Goal: Task Accomplishment & Management: Complete application form

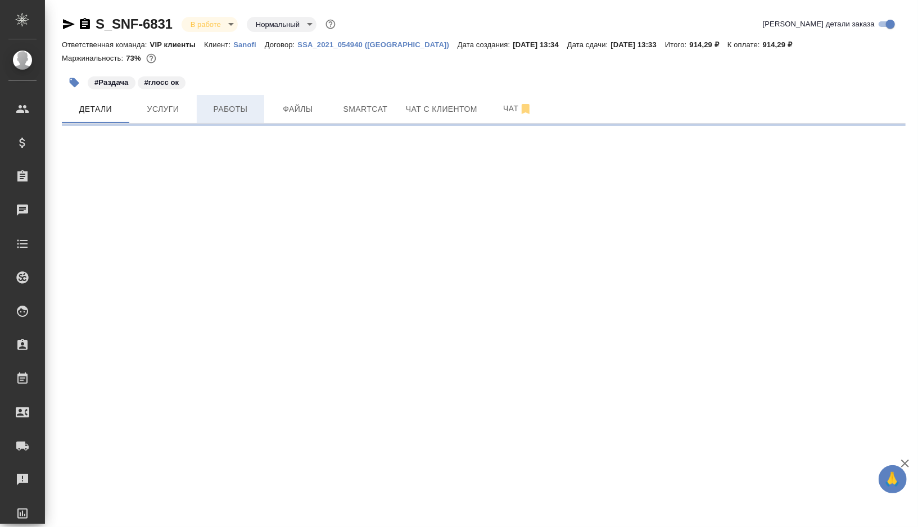
select select "RU"
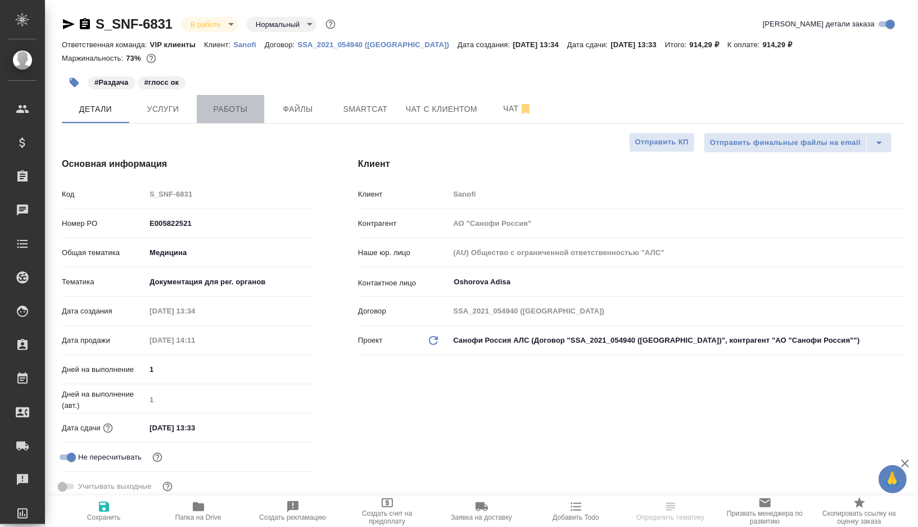
click at [227, 110] on span "Работы" at bounding box center [230, 109] width 54 height 14
type textarea "x"
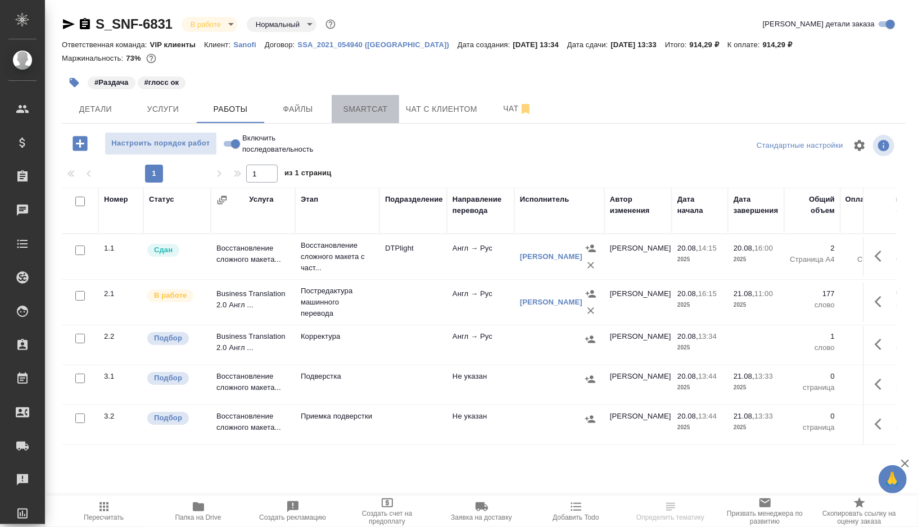
click at [389, 112] on span "Smartcat" at bounding box center [365, 109] width 54 height 14
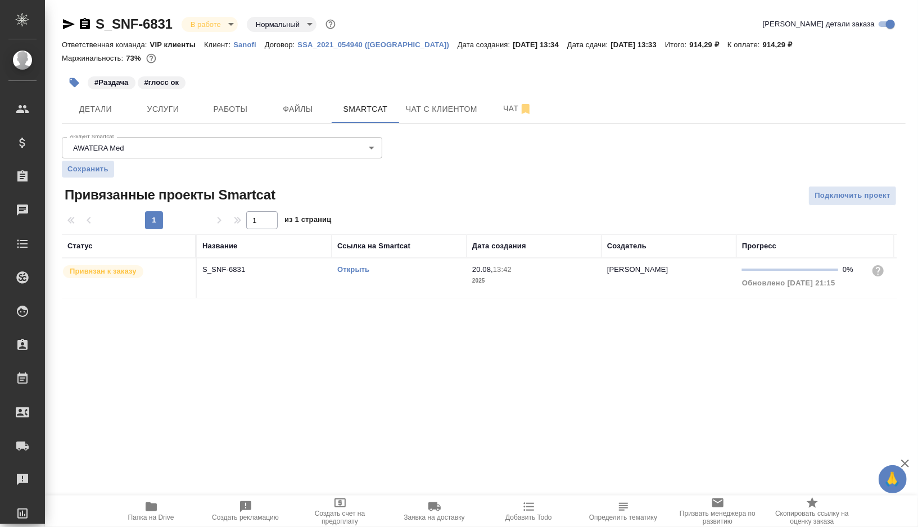
click at [359, 269] on link "Открыть" at bounding box center [353, 269] width 32 height 8
click at [73, 83] on icon "button" at bounding box center [75, 83] width 10 height 10
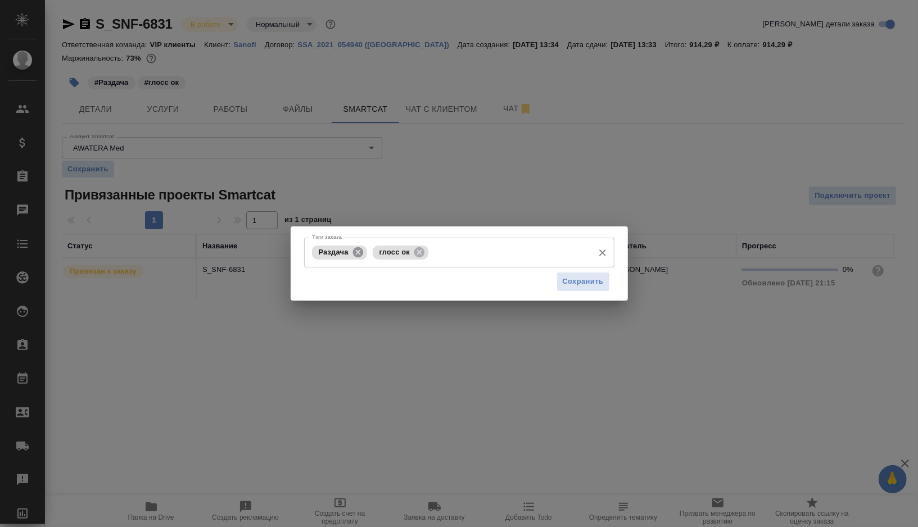
click at [360, 248] on icon at bounding box center [357, 252] width 10 height 10
click at [400, 256] on input "Тэги заказа" at bounding box center [478, 252] width 217 height 19
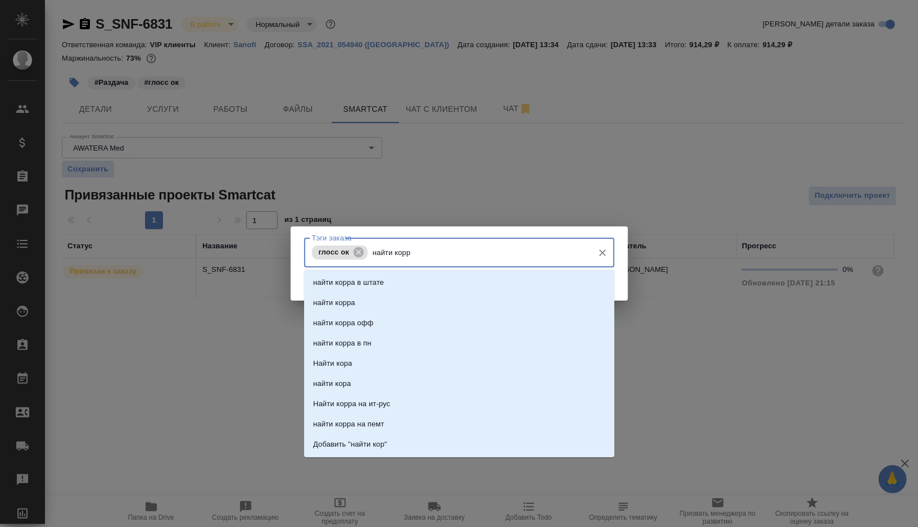
type input "найти корра"
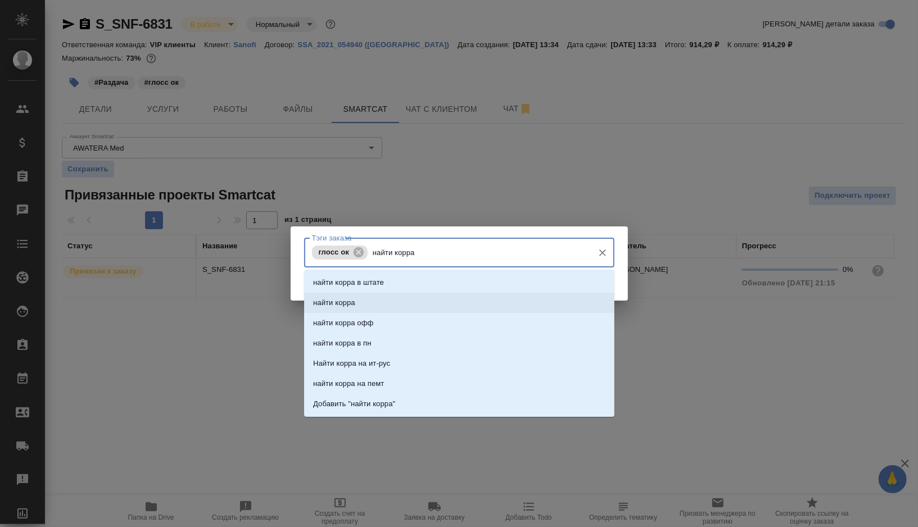
click at [329, 302] on p "найти корра" at bounding box center [334, 302] width 42 height 11
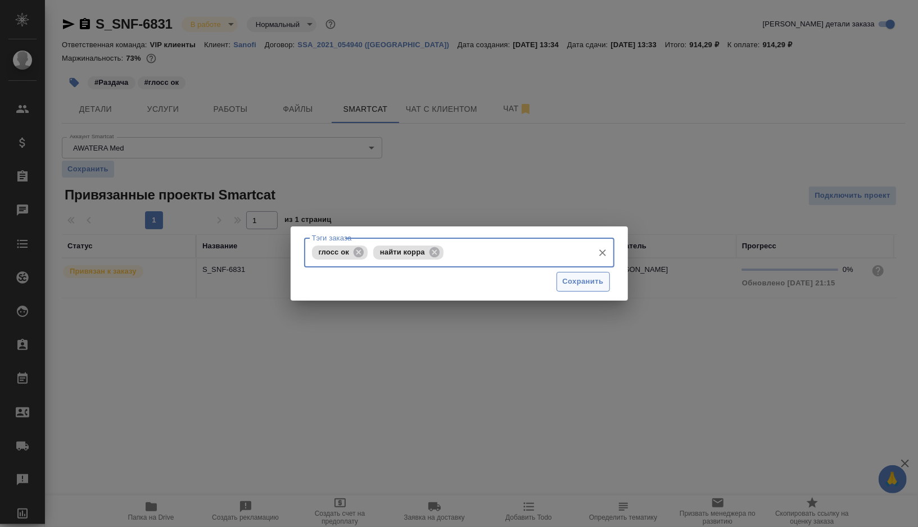
click at [587, 288] on button "Сохранить" at bounding box center [582, 282] width 53 height 20
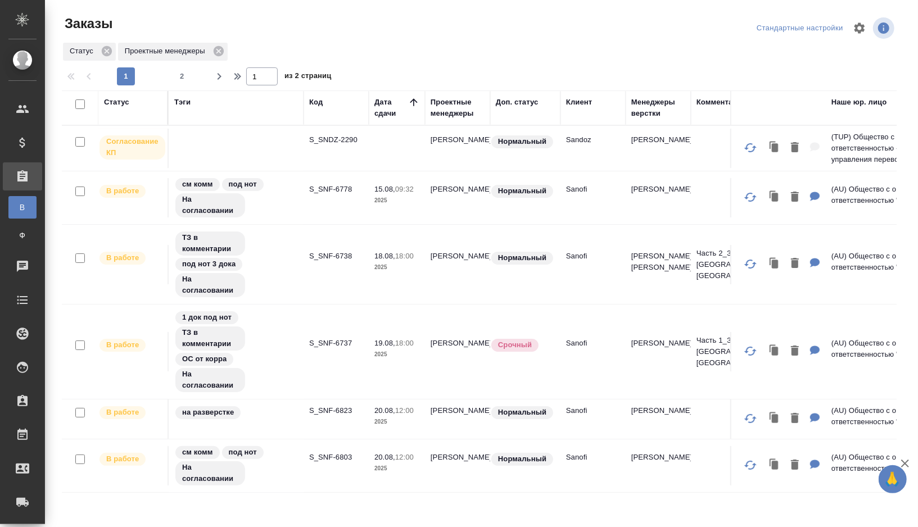
click at [456, 115] on div "Проектные менеджеры" at bounding box center [457, 108] width 54 height 22
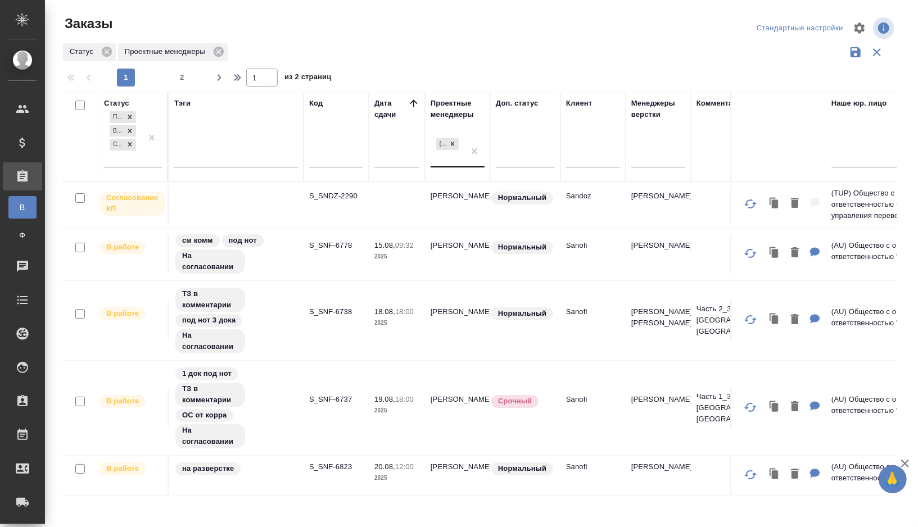
click at [448, 157] on div "[PERSON_NAME]" at bounding box center [447, 151] width 34 height 30
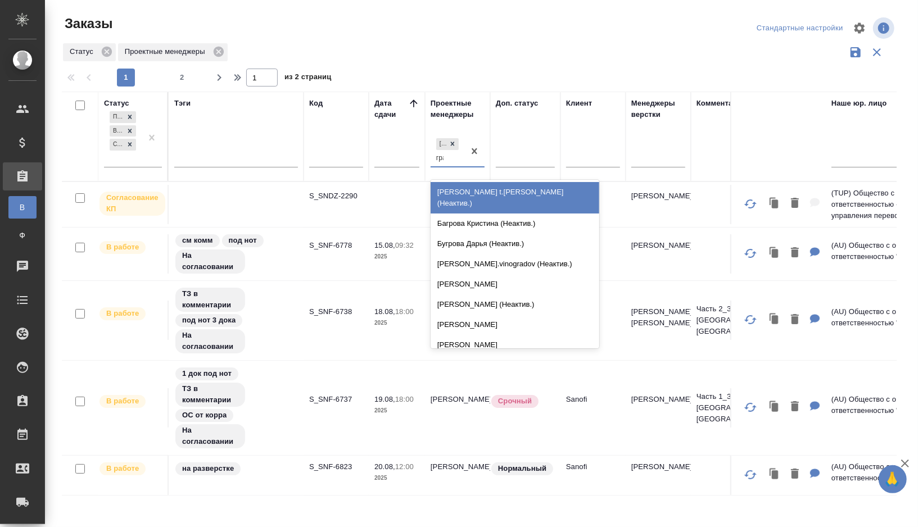
type input "граб"
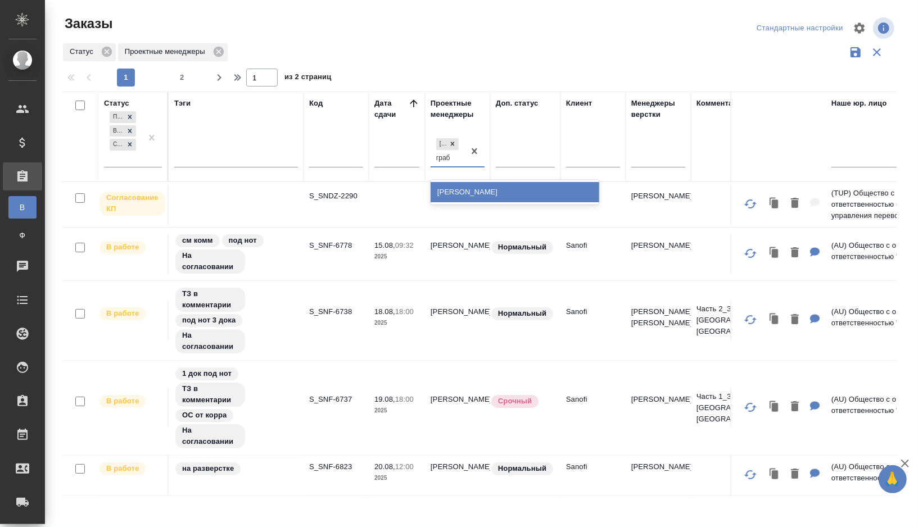
click at [458, 196] on div "Грабко Мария" at bounding box center [514, 192] width 169 height 20
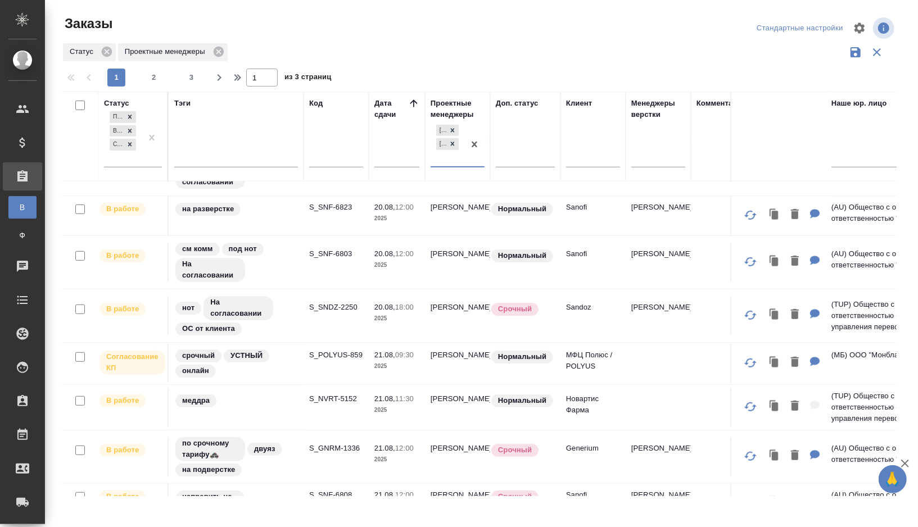
scroll to position [359, 0]
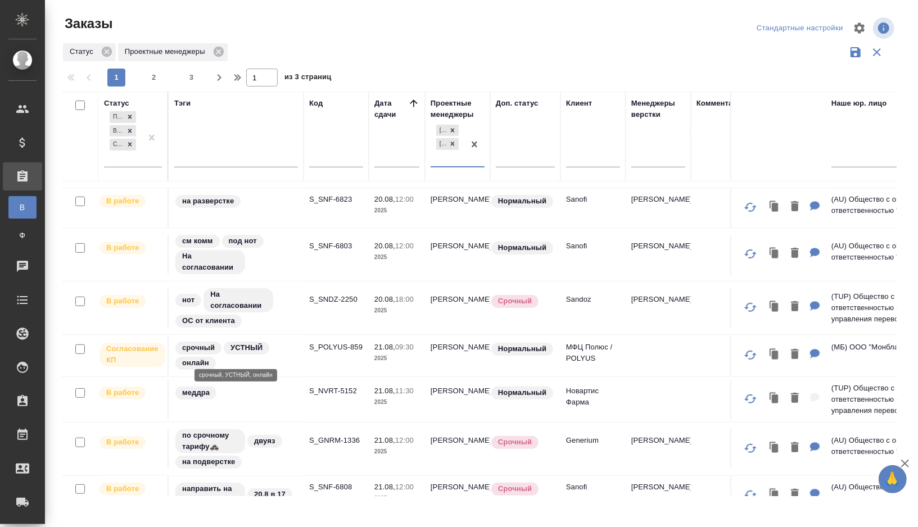
click at [278, 350] on div "срочный УСТНЫЙ онлайн" at bounding box center [236, 356] width 124 height 30
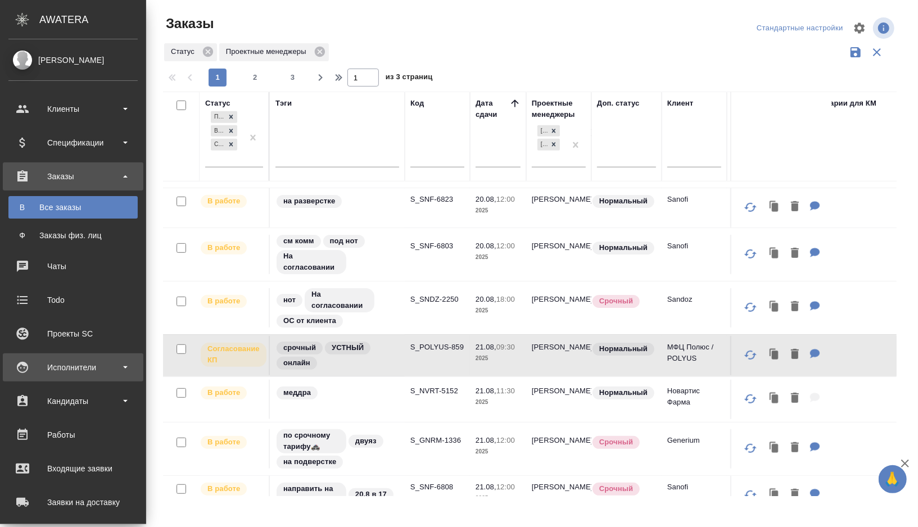
click at [128, 371] on div "Исполнители" at bounding box center [72, 367] width 129 height 17
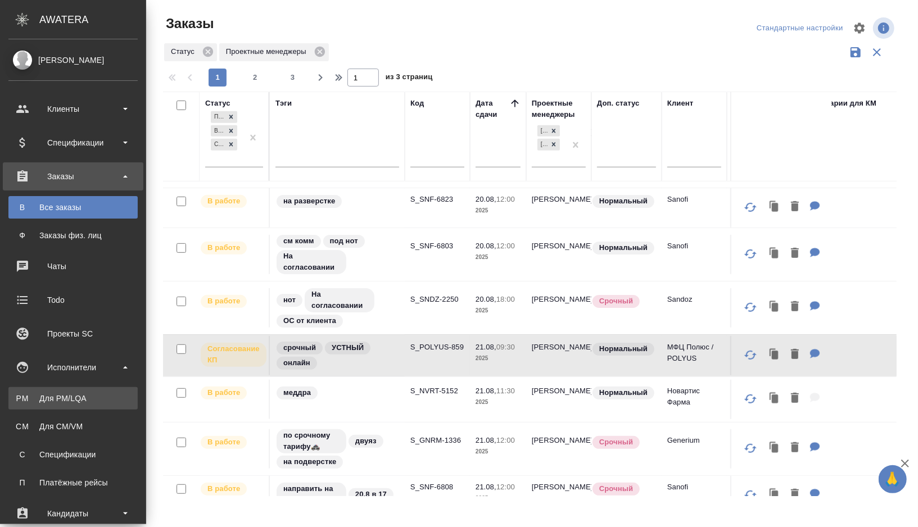
click at [87, 401] on div "Для PM/LQA" at bounding box center [73, 398] width 118 height 11
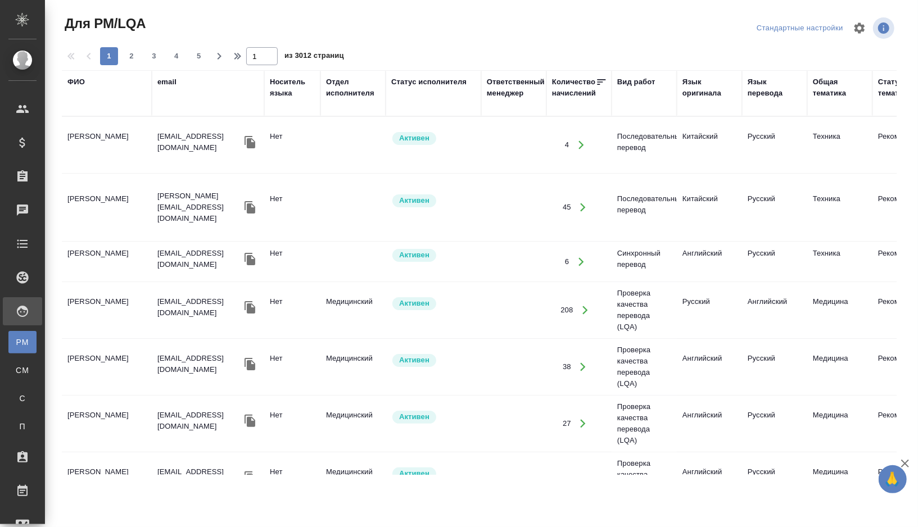
click at [79, 84] on div "ФИО" at bounding box center [75, 81] width 17 height 11
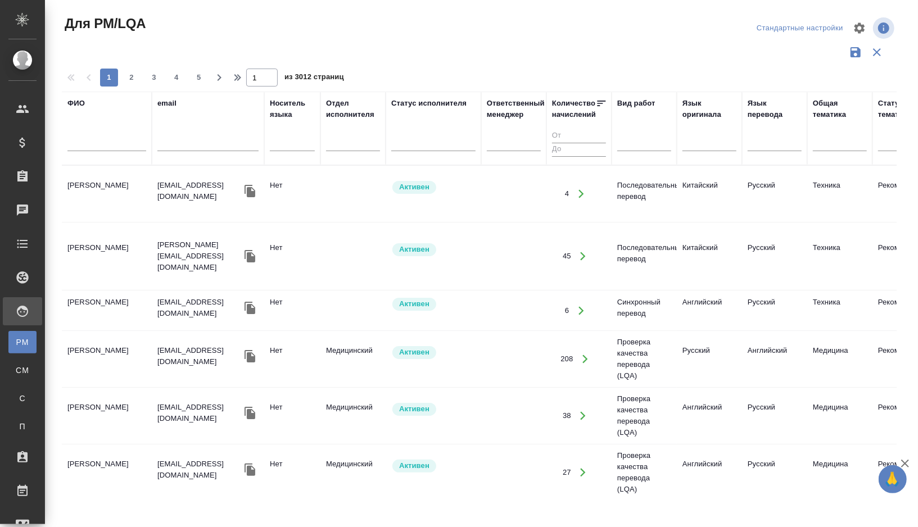
click at [92, 146] on input "text" at bounding box center [106, 144] width 79 height 14
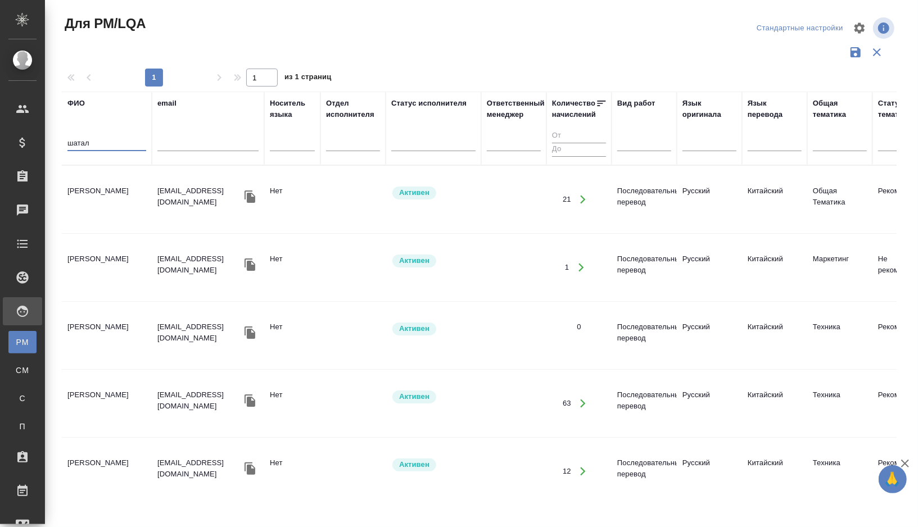
type input "шатал"
click at [115, 206] on td "[PERSON_NAME]" at bounding box center [107, 199] width 90 height 39
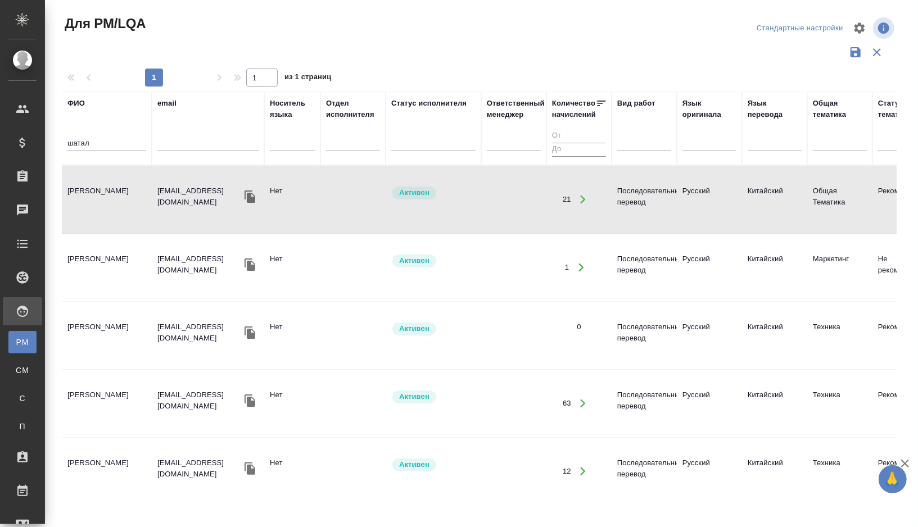
click at [115, 206] on td "[PERSON_NAME]" at bounding box center [107, 199] width 90 height 39
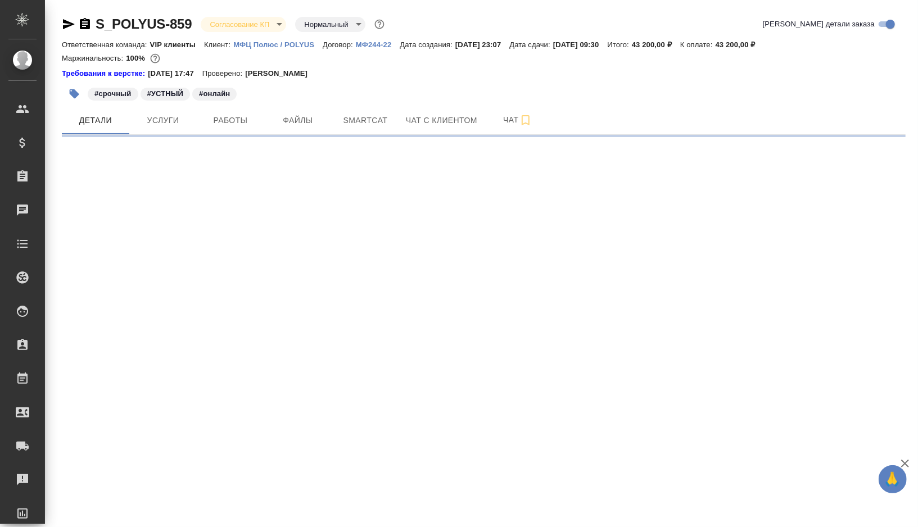
select select "RU"
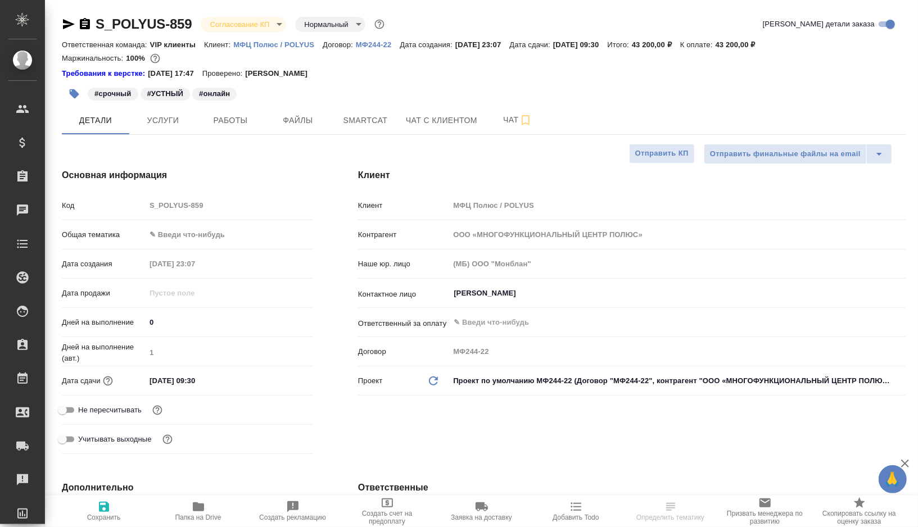
type textarea "x"
click at [230, 125] on span "Работы" at bounding box center [230, 121] width 54 height 14
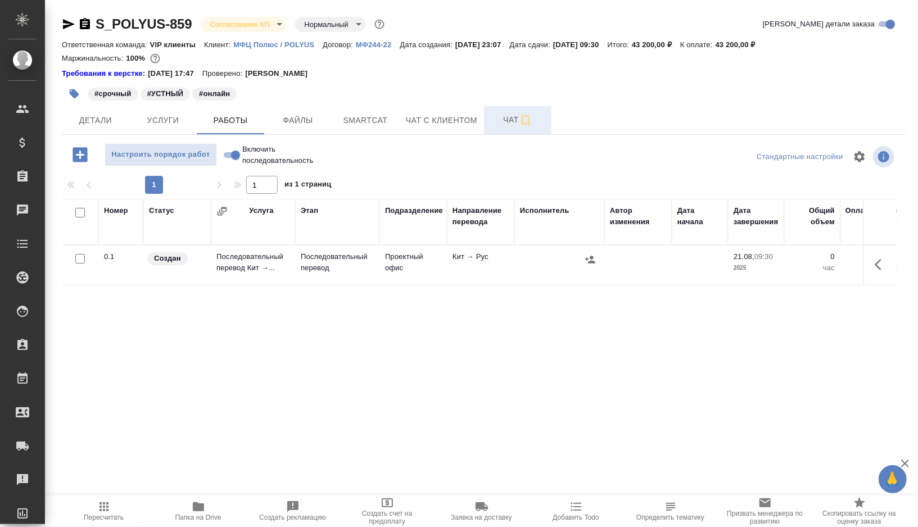
click at [505, 124] on span "Чат" at bounding box center [518, 120] width 54 height 14
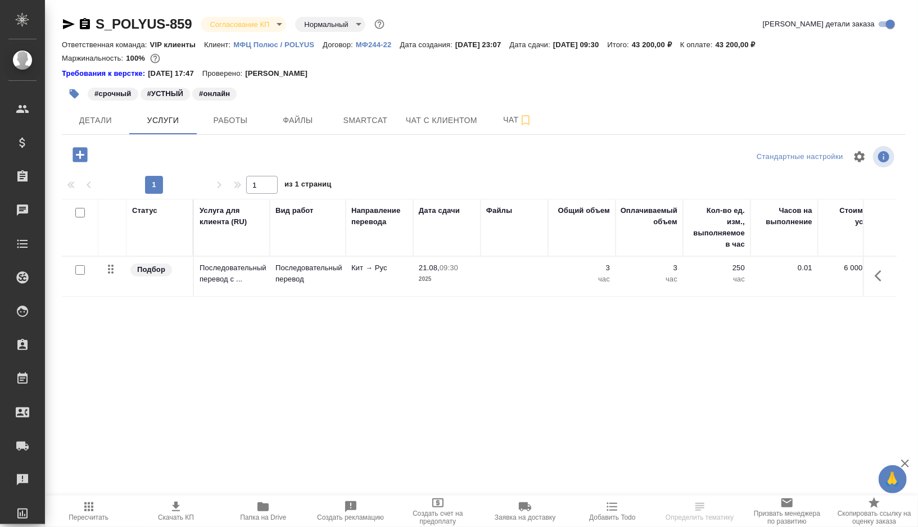
click at [507, 273] on td at bounding box center [513, 276] width 67 height 39
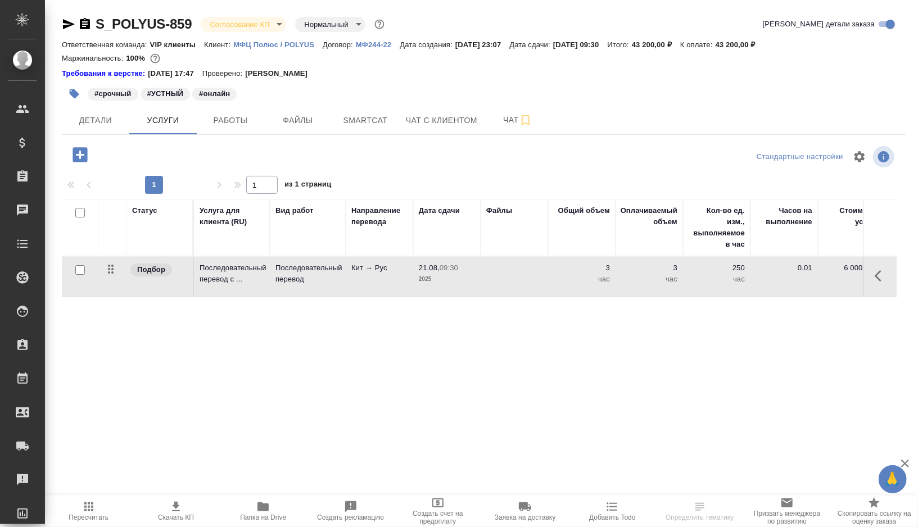
click at [507, 273] on td at bounding box center [513, 276] width 67 height 39
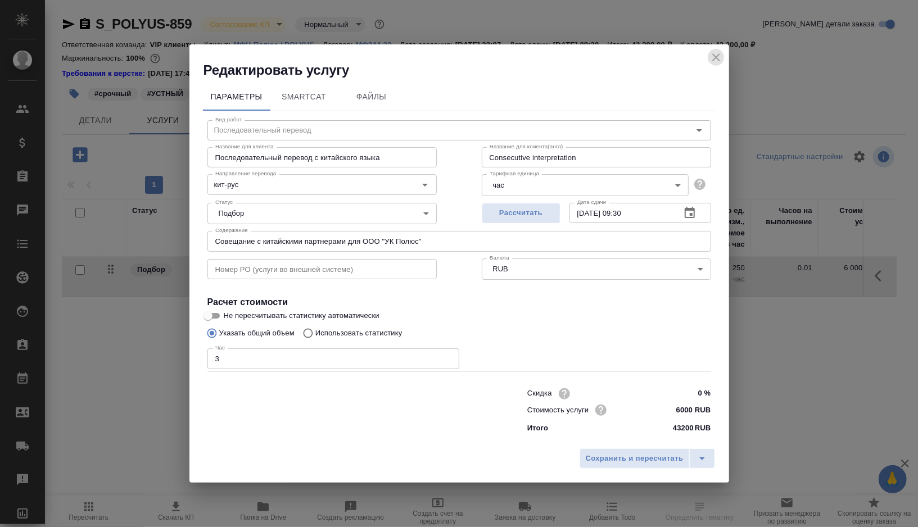
click at [718, 57] on icon "close" at bounding box center [715, 57] width 13 height 13
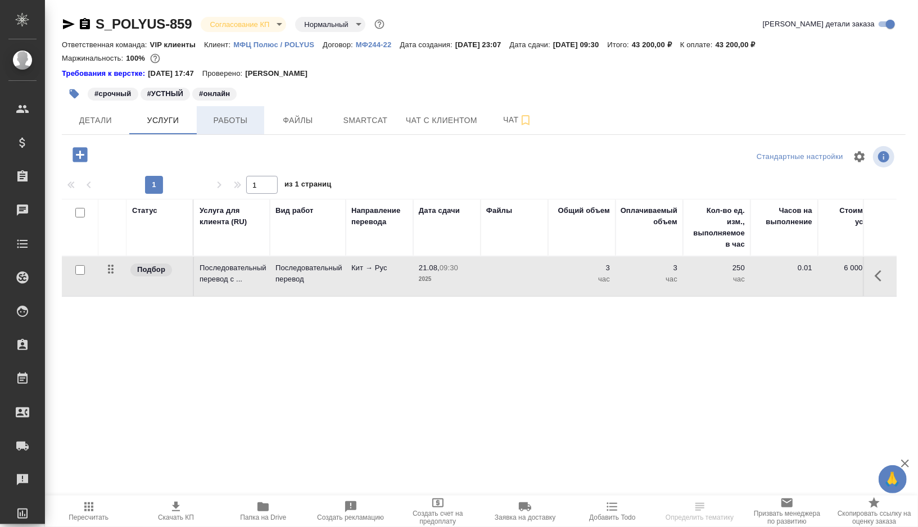
click at [224, 116] on span "Работы" at bounding box center [230, 121] width 54 height 14
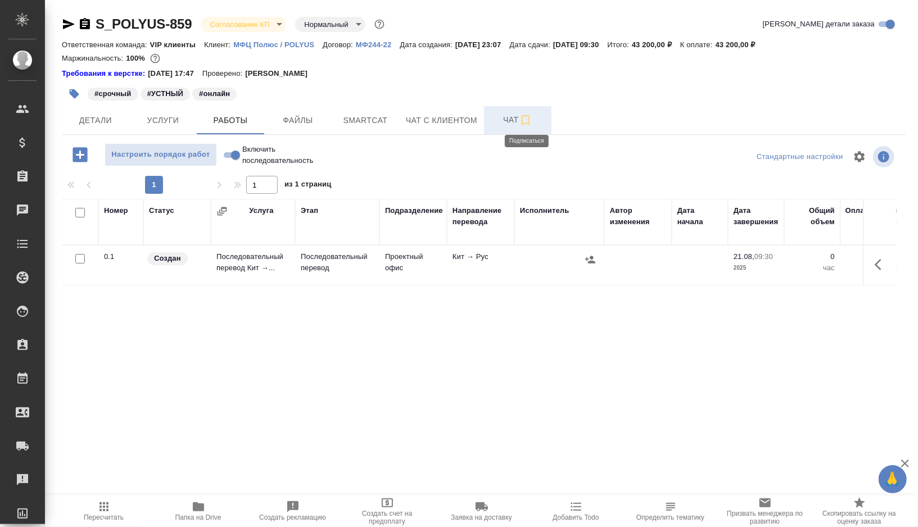
click at [529, 123] on icon "button" at bounding box center [525, 120] width 13 height 13
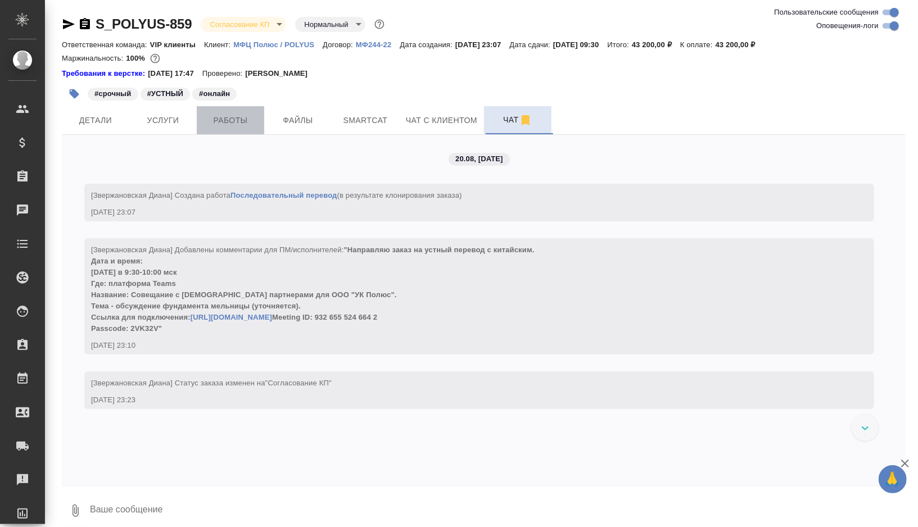
click at [237, 118] on span "Работы" at bounding box center [230, 121] width 54 height 14
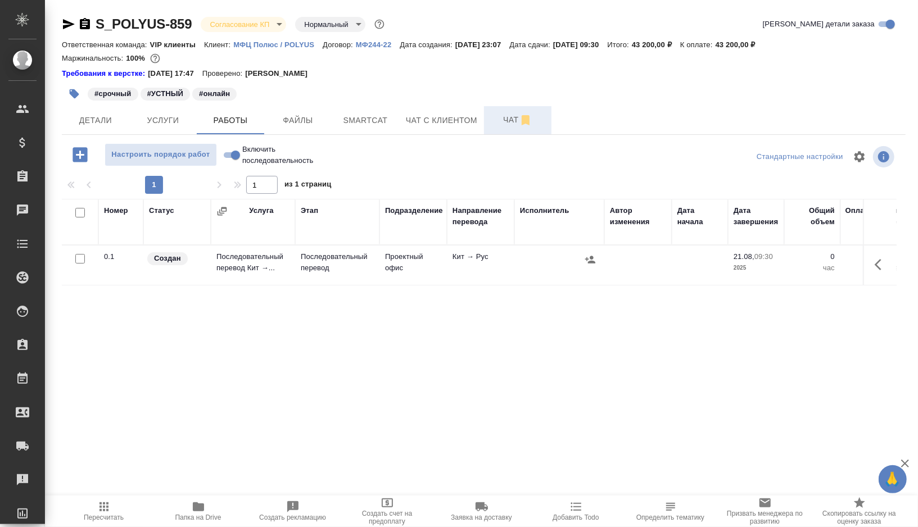
click at [529, 261] on div at bounding box center [559, 259] width 79 height 17
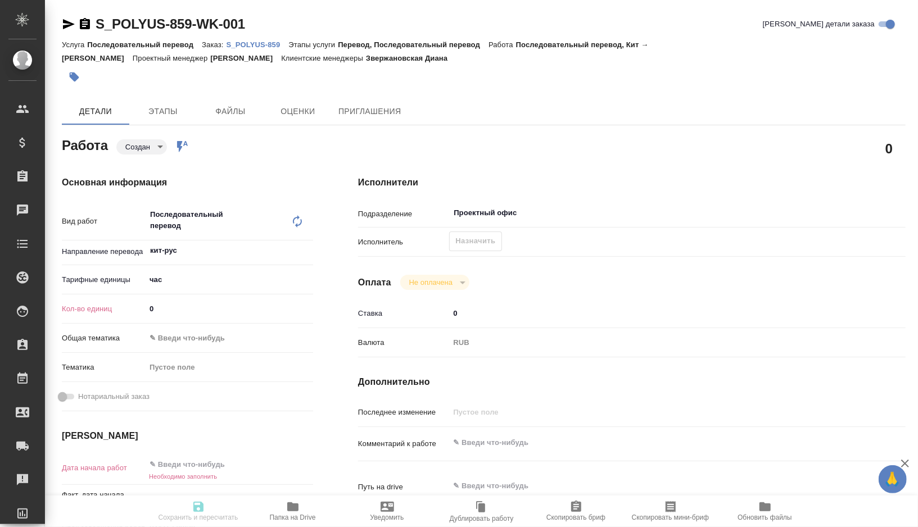
type textarea "x"
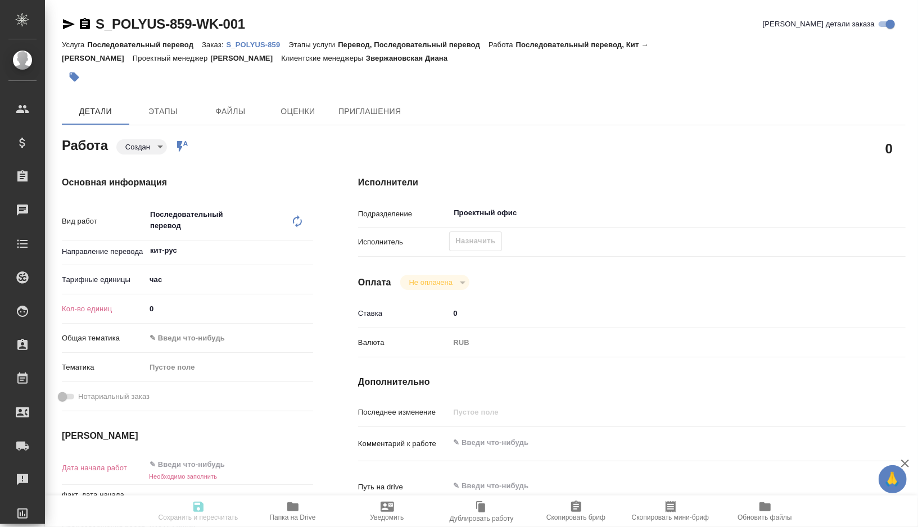
type textarea "x"
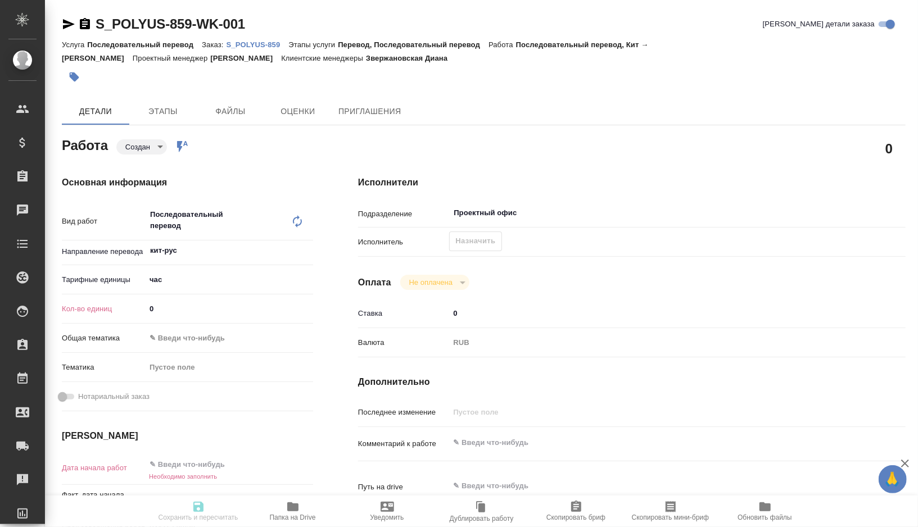
type textarea "x"
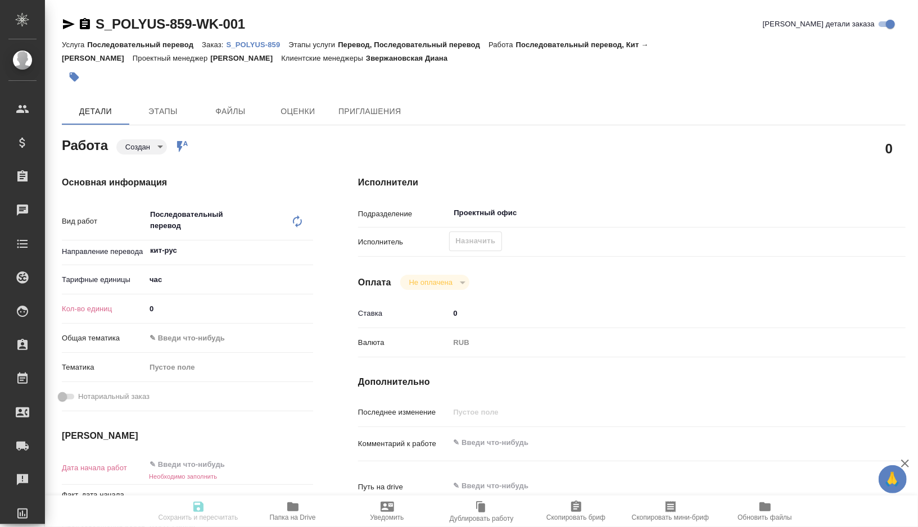
type textarea "x"
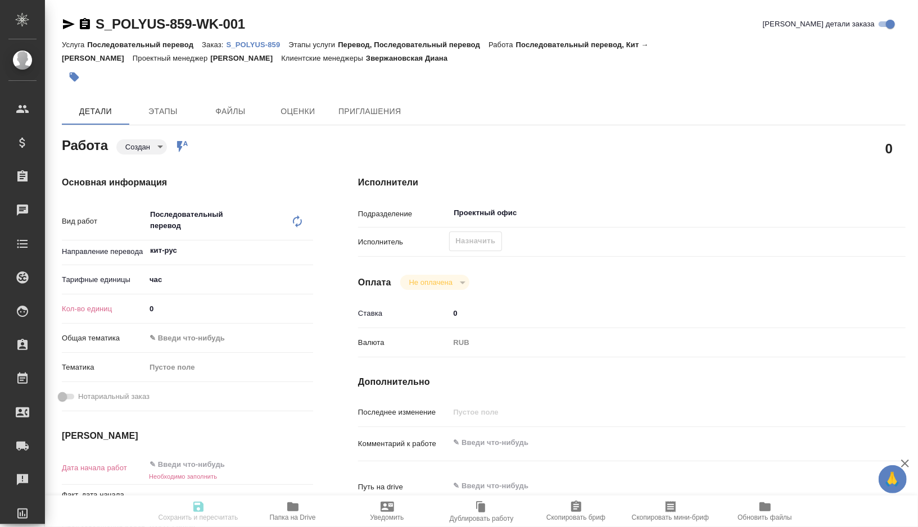
click at [162, 307] on input "0" at bounding box center [229, 309] width 167 height 16
type textarea "x"
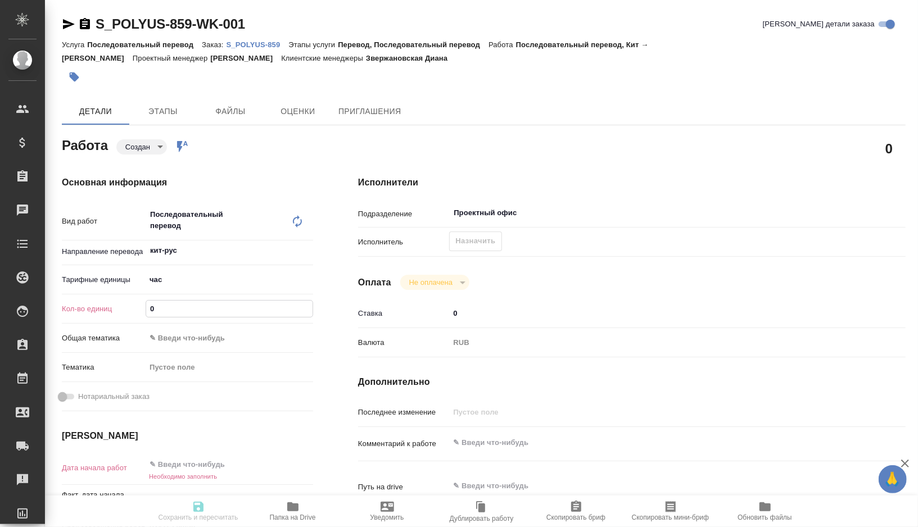
type textarea "x"
type input "3"
type textarea "x"
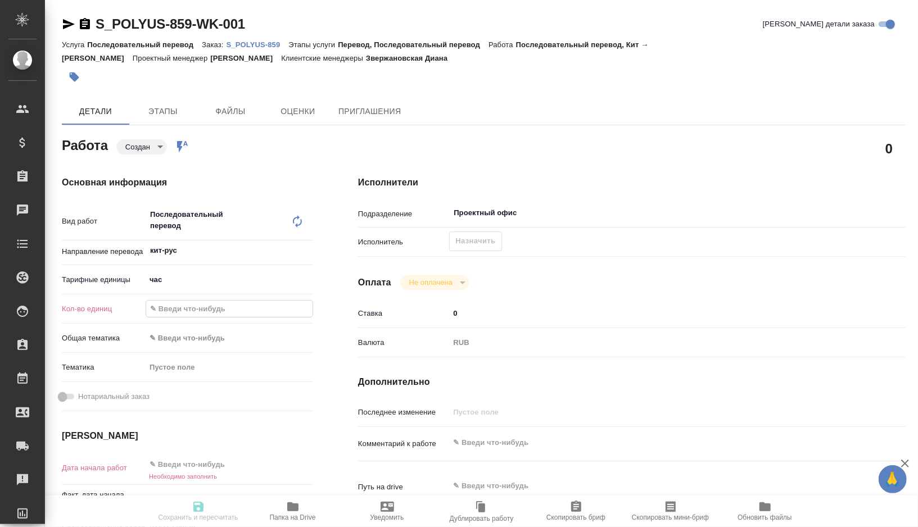
type textarea "x"
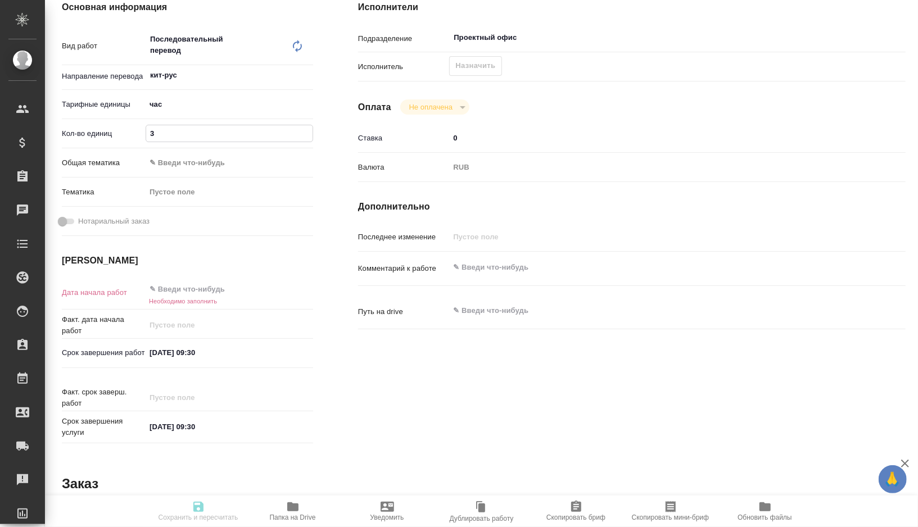
scroll to position [176, 0]
type input "3"
click at [194, 346] on input "[DATE] 09:30" at bounding box center [195, 351] width 98 height 16
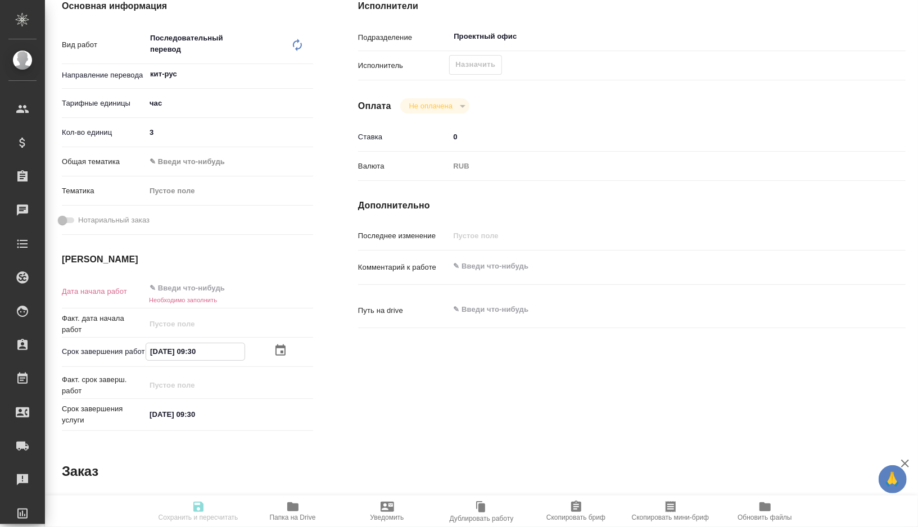
drag, startPoint x: 219, startPoint y: 351, endPoint x: 99, endPoint y: 347, distance: 119.8
click at [99, 347] on div "Срок завершения работ 21.08.2025 09:30" at bounding box center [187, 352] width 251 height 20
click at [180, 291] on input "text" at bounding box center [195, 288] width 98 height 16
paste input "[DATE] 09:30"
type input "[DATE] 09:30"
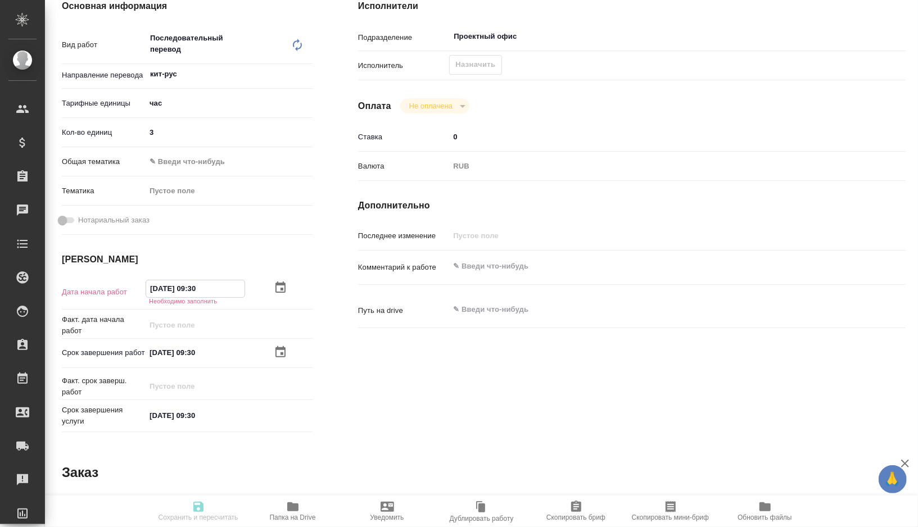
type textarea "x"
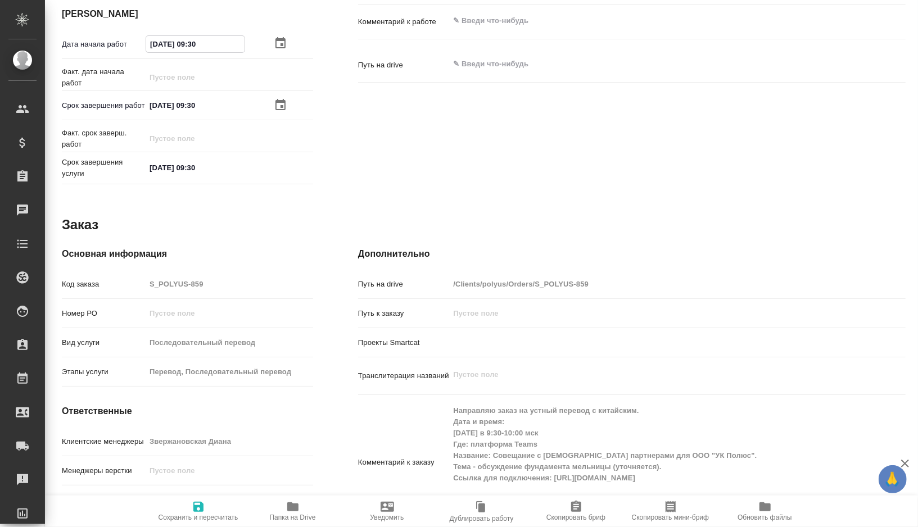
scroll to position [481, 0]
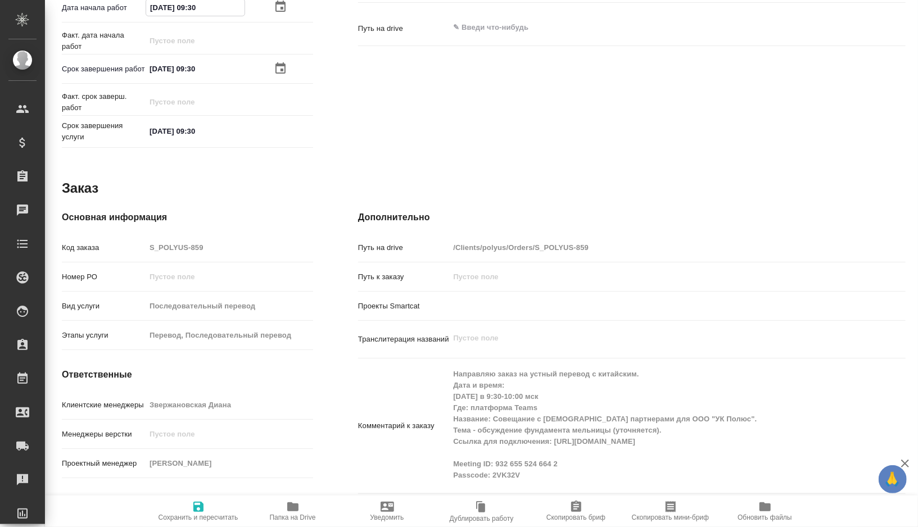
type input "[DATE] 09:30"
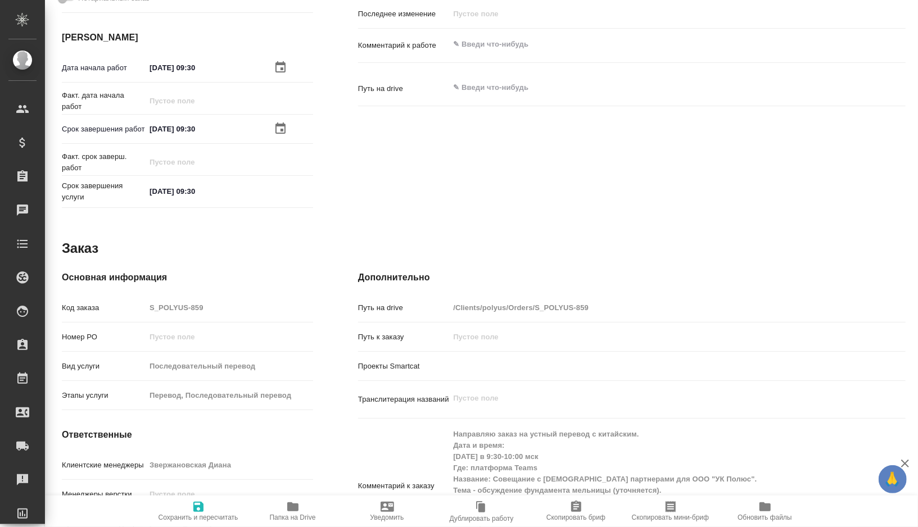
scroll to position [89, 0]
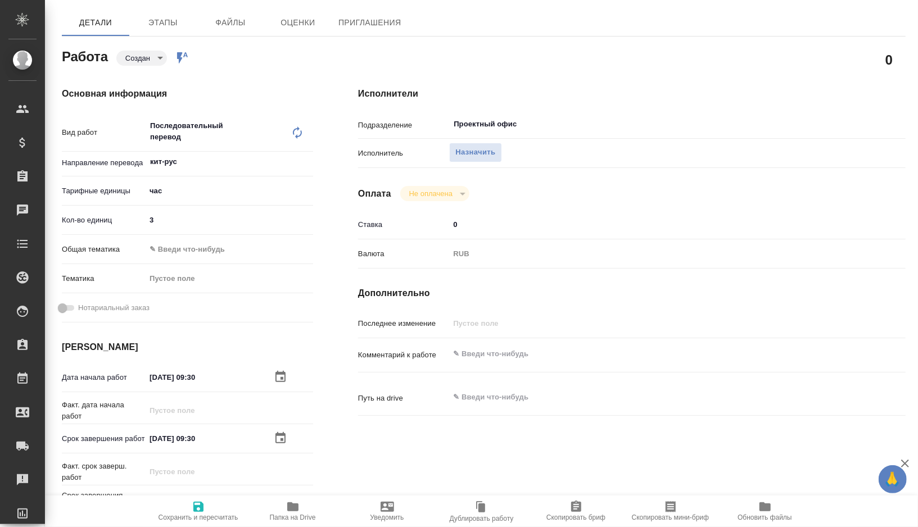
type textarea "x"
click at [511, 357] on textarea at bounding box center [654, 353] width 411 height 19
paste textarea "заказ на устный перевод с китайским. Дата и время: Завтра в 9:30-10:00 мск Где:…"
type textarea "x"
type textarea "заказ на устный перевод с китайским. Дата и время: Завтра в 9:30-10:00 мск Где:…"
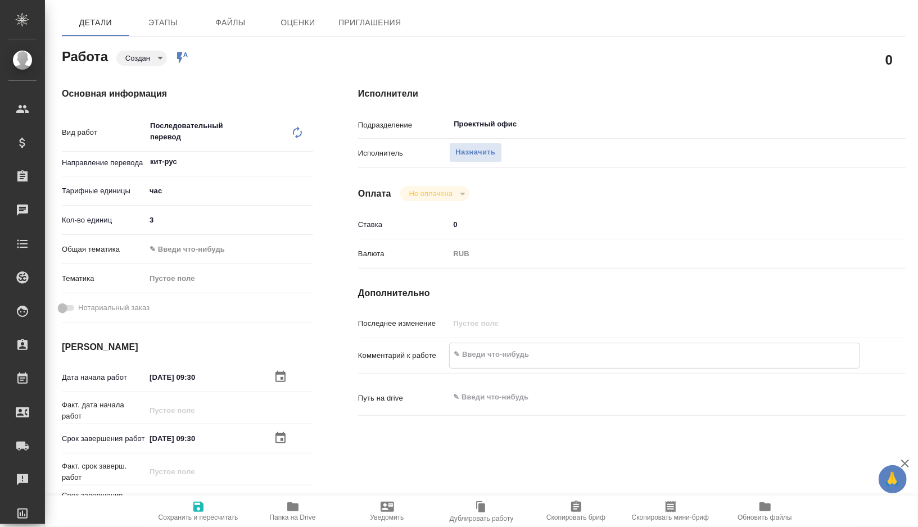
type textarea "x"
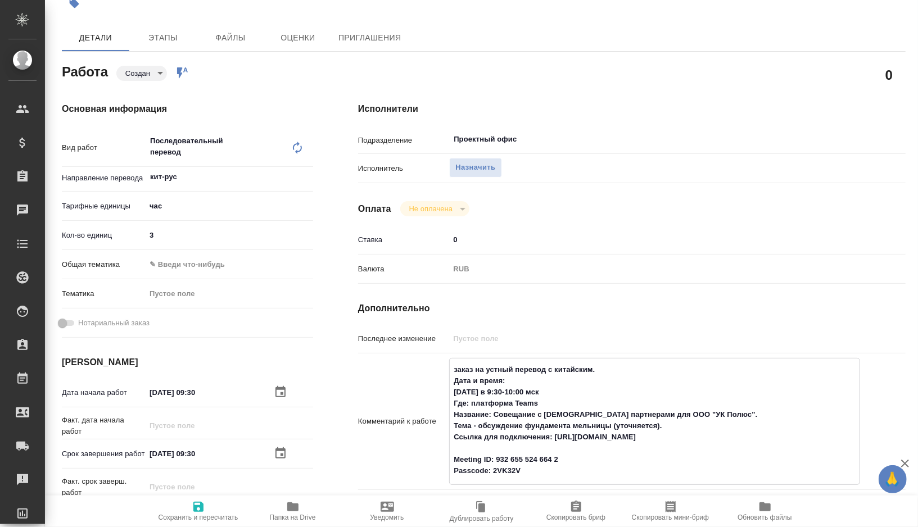
scroll to position [83, 0]
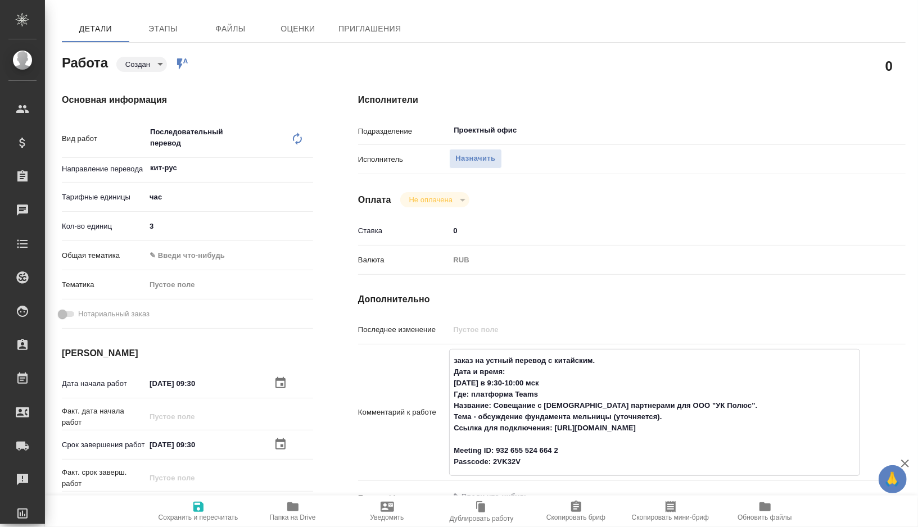
drag, startPoint x: 614, startPoint y: 360, endPoint x: 443, endPoint y: 364, distance: 170.9
click at [443, 364] on div "Комментарий к работе заказ на устный перевод с китайским. Дата и время: Завтра …" at bounding box center [631, 412] width 547 height 127
type textarea "x"
type textarea "Дата и время: [DATE] в 9:30-10:00 мск Где: платформа Teams Название: Совещание …"
type textarea "x"
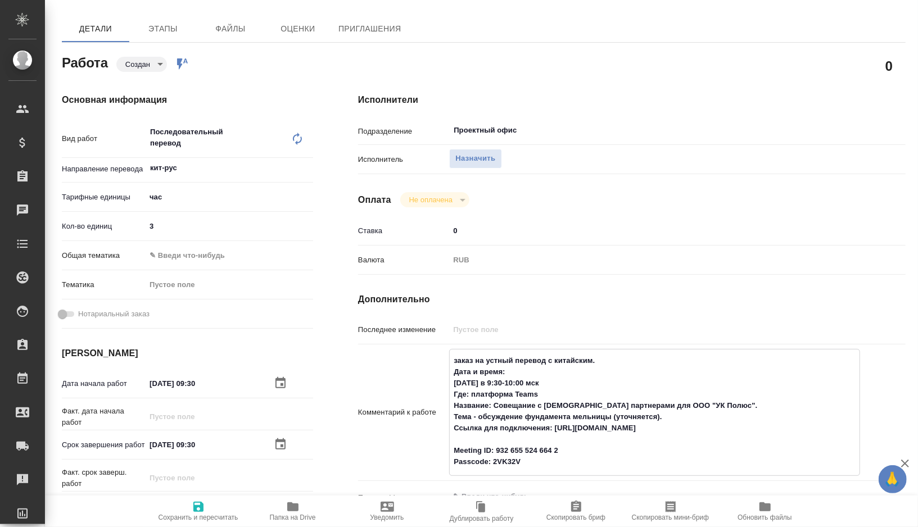
type textarea "x"
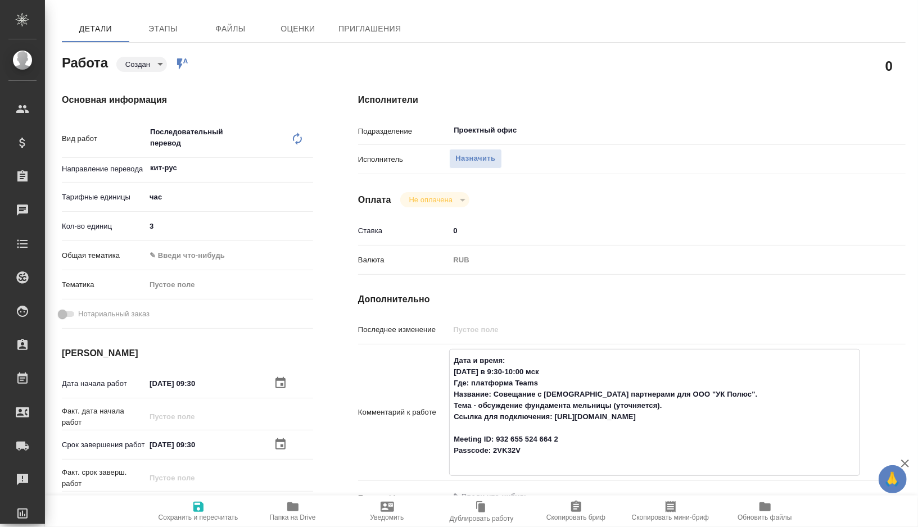
type textarea "Дата и время: [DATE] в 9:30-10:00 мск Где: платформа Teams Название: Совещание …"
click at [542, 442] on textarea "Дата и время: [DATE] в 9:30-10:00 мск Где: платформа Teams Название: Совещание …" at bounding box center [655, 411] width 410 height 120
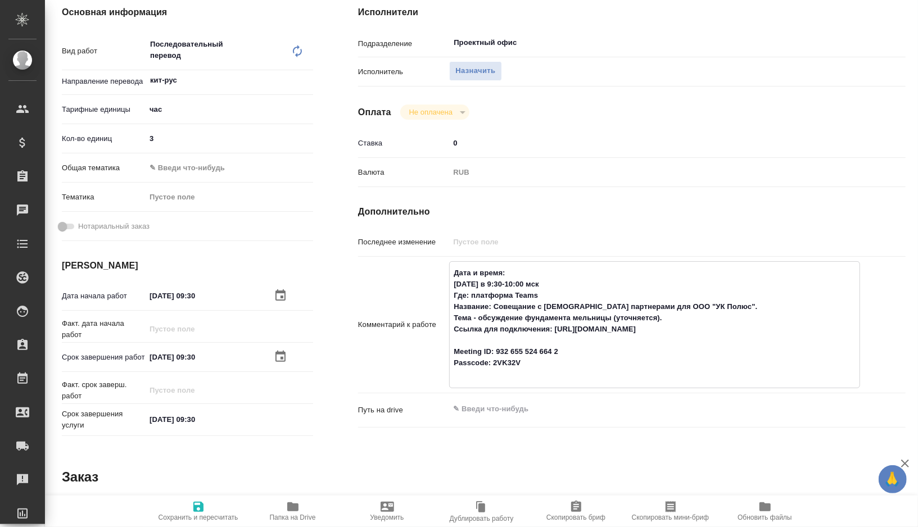
scroll to position [0, 0]
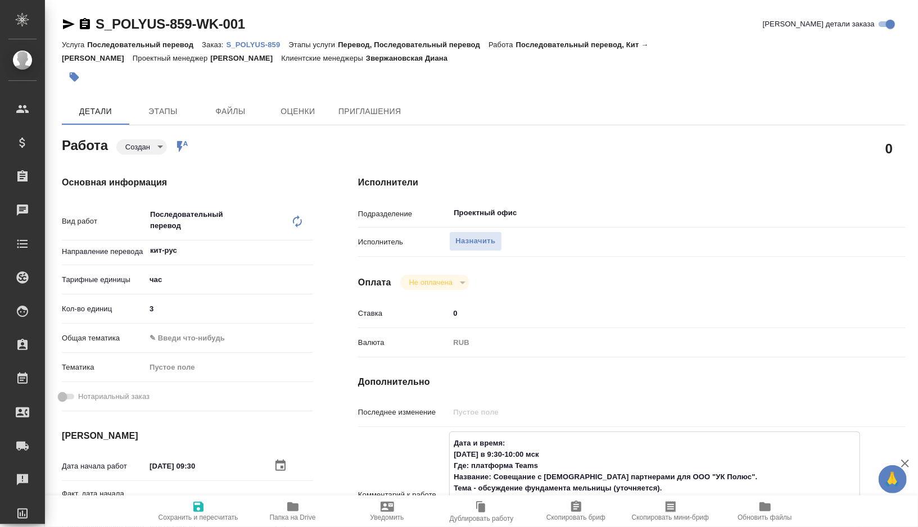
type textarea "x"
click at [193, 509] on icon "button" at bounding box center [198, 506] width 13 height 13
type textarea "x"
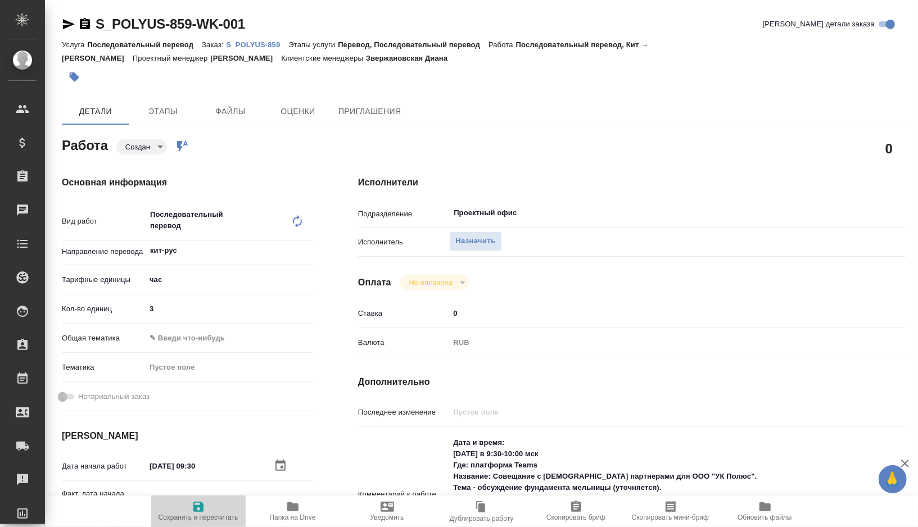
type textarea "x"
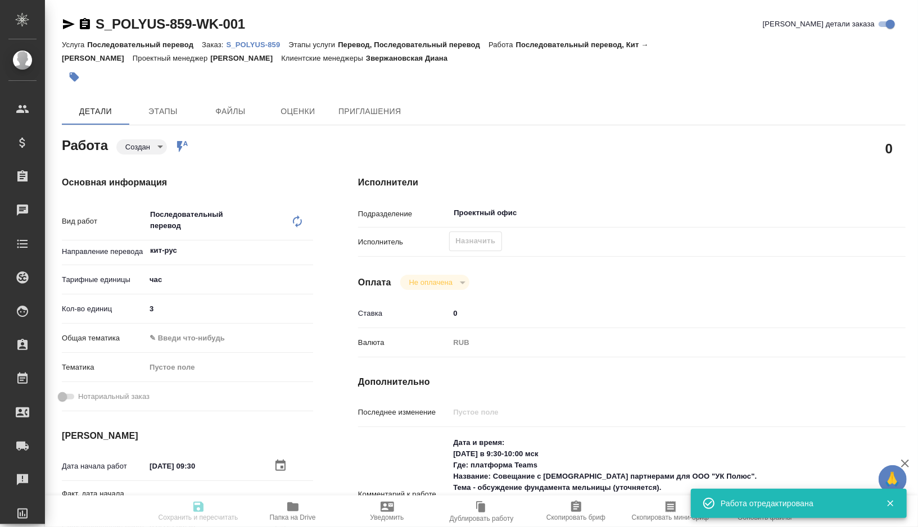
type input "created"
type textarea "Последовательный перевод"
type textarea "x"
type input "кит-рус"
type input "5a8b1489cc6b4906c91bfd93"
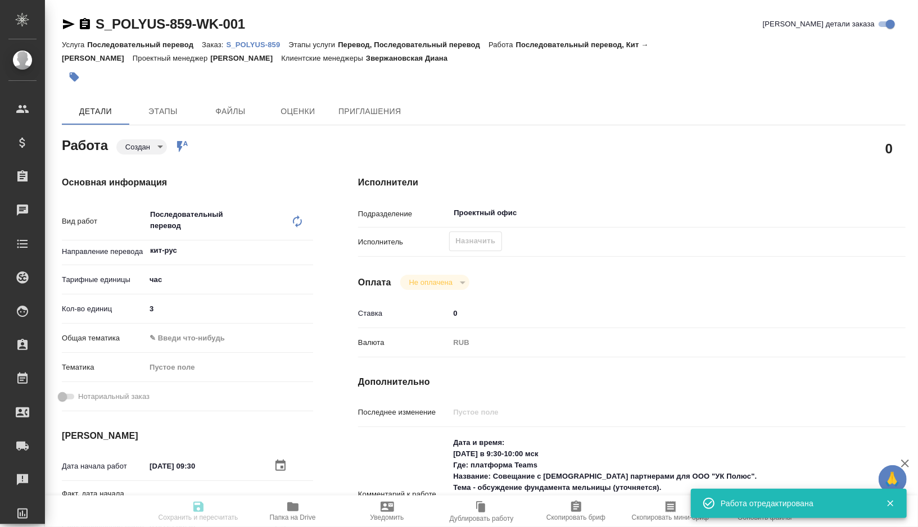
type input "3"
type input "21.08.2025 09:30"
type input "Проектный офис"
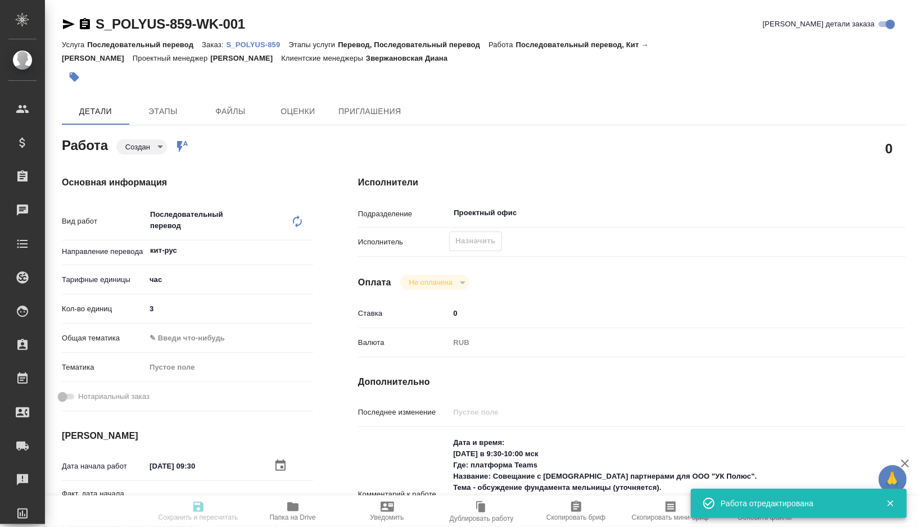
type input "notPayed"
type input "0"
type input "RUB"
type input "[PERSON_NAME] Валентина"
type textarea "Дата и время: Завтра в 9:30-10:00 мск Где: платформа Teams Название: Совещание …"
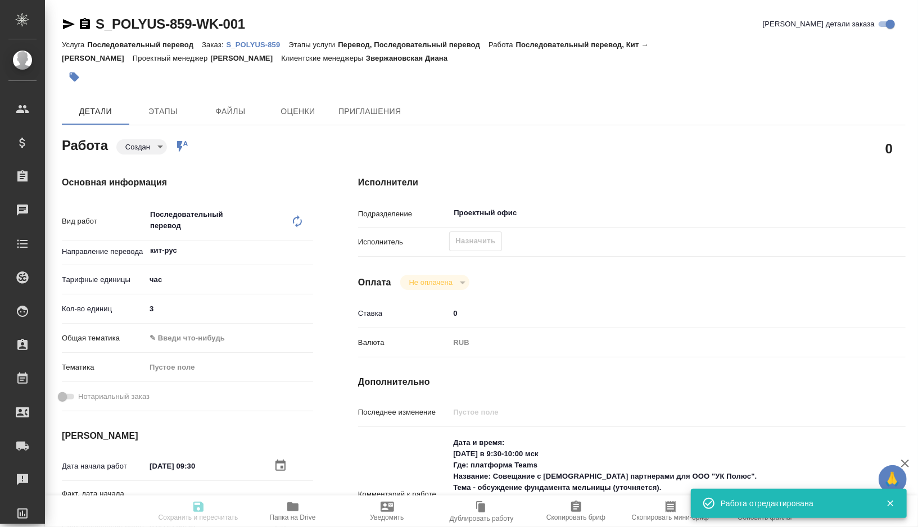
type textarea "x"
type input "S_POLYUS-859"
type input "Последовательный перевод"
type input "Перевод, Последовательный перевод"
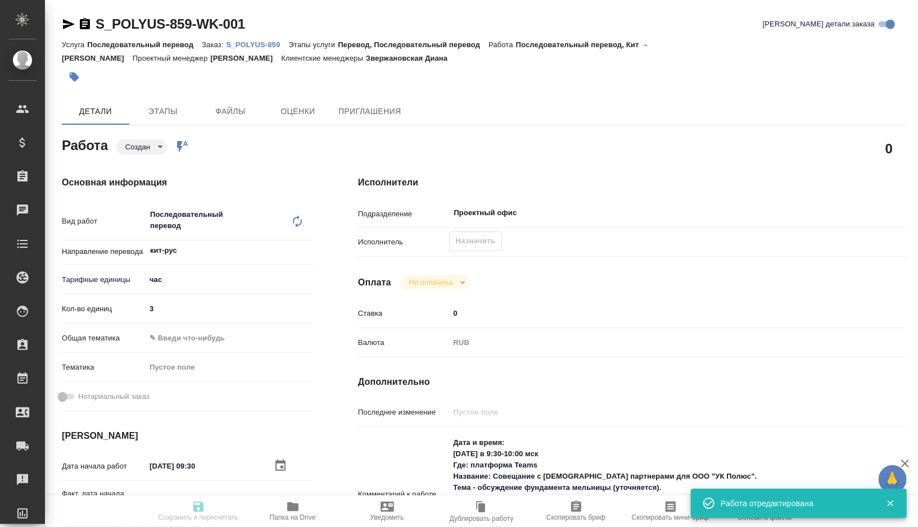
type input "Звержановская Диана"
type input "/Clients/polyus/Orders/S_POLYUS-859"
type textarea "x"
type textarea "Направляю заказ на устный перевод с китайским. Дата и время: Завтра в 9:30-10:0…"
type textarea "x"
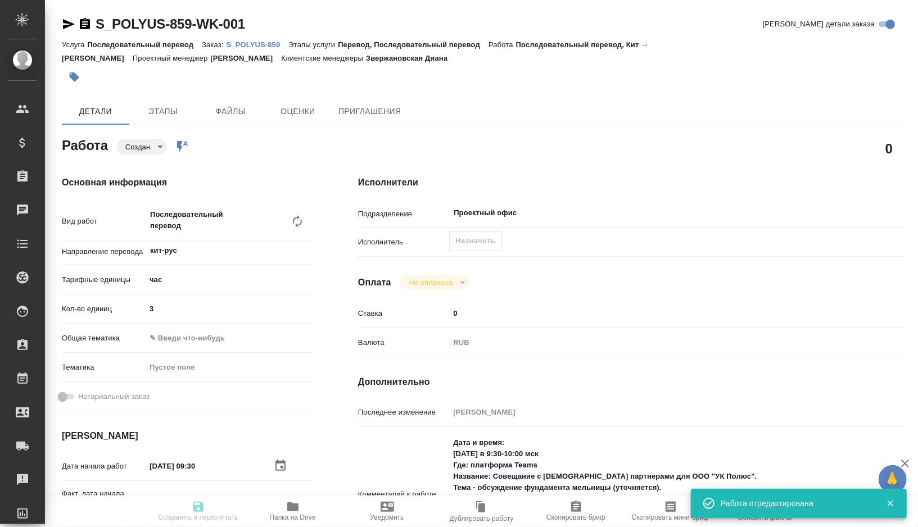
type textarea "x"
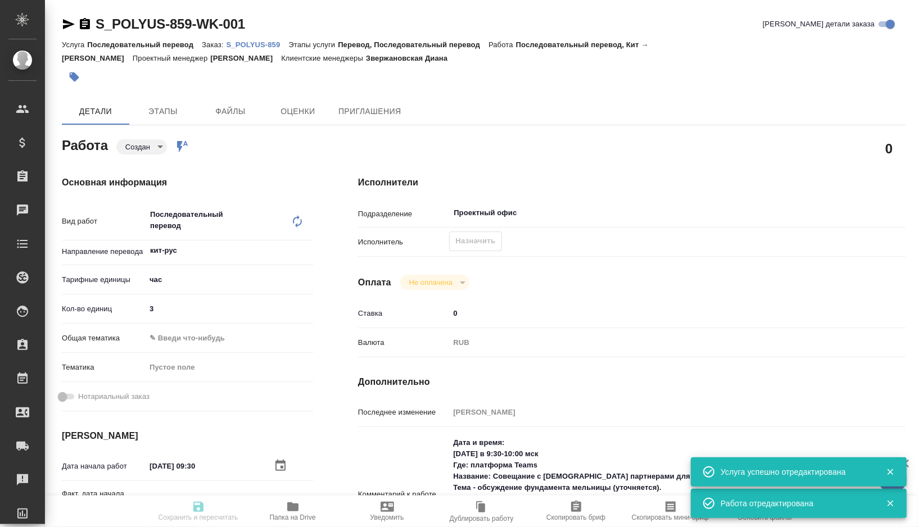
type textarea "x"
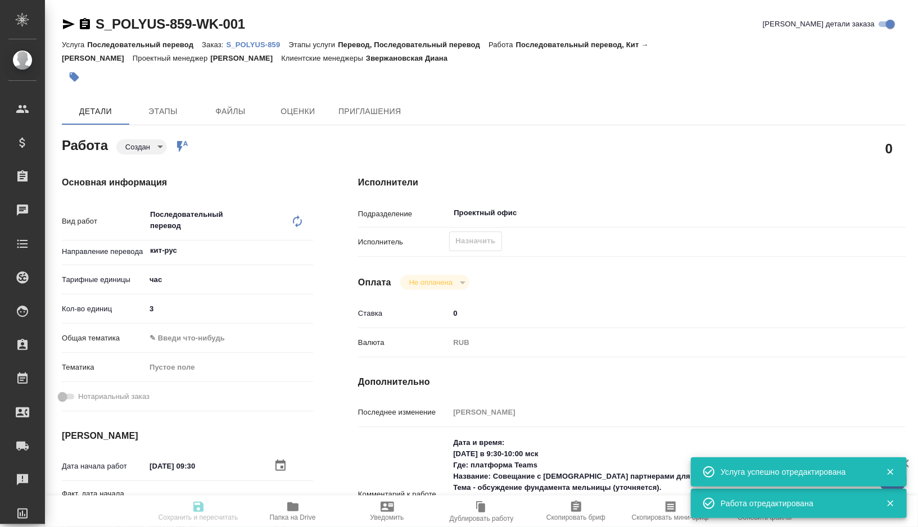
type textarea "x"
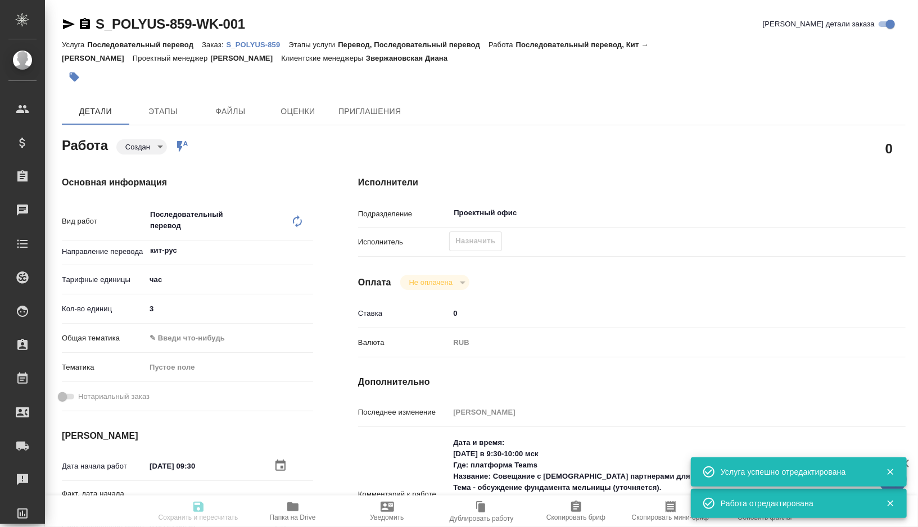
type textarea "x"
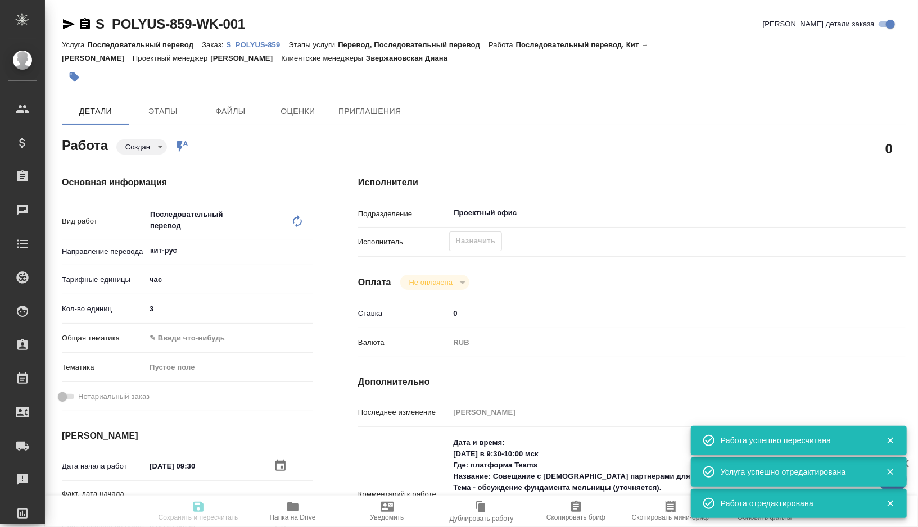
type textarea "x"
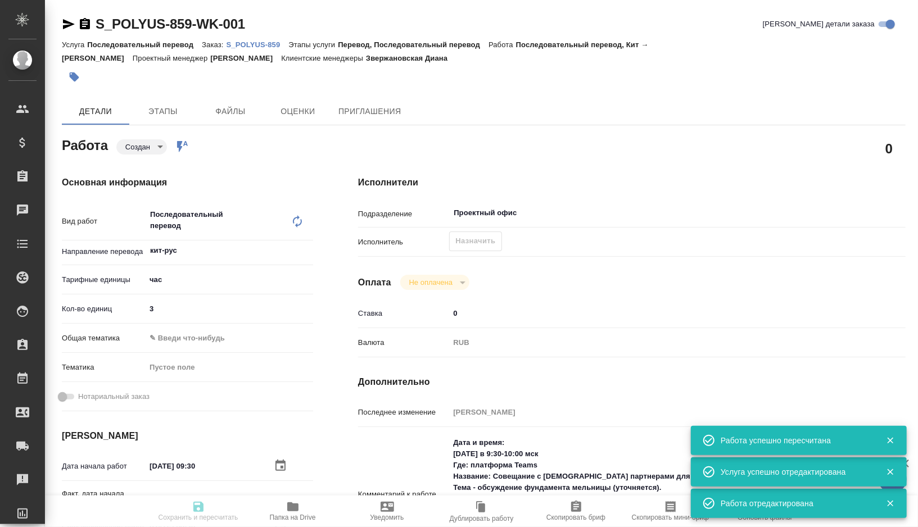
type input "created"
type textarea "Последовательный перевод"
type textarea "x"
type input "кит-рус"
type input "5a8b1489cc6b4906c91bfd93"
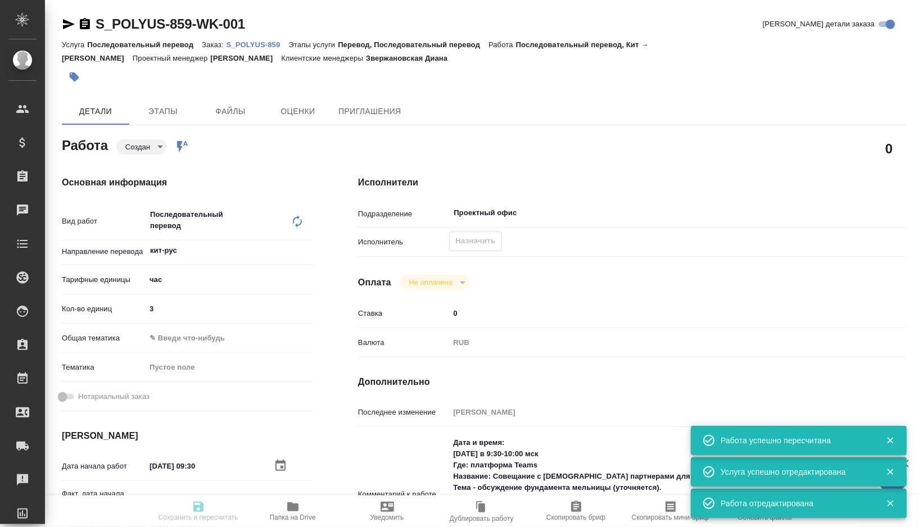
type input "3"
type input "21.08.2025 09:30"
type input "Проектный офис"
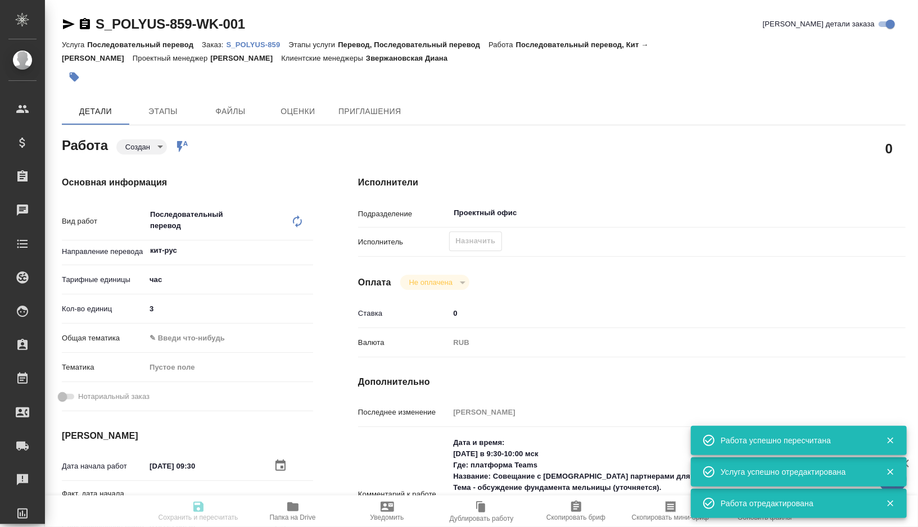
type input "notPayed"
type input "0"
type input "RUB"
type input "[PERSON_NAME] Валентина"
type textarea "Дата и время: Завтра в 9:30-10:00 мск Где: платформа Teams Название: Совещание …"
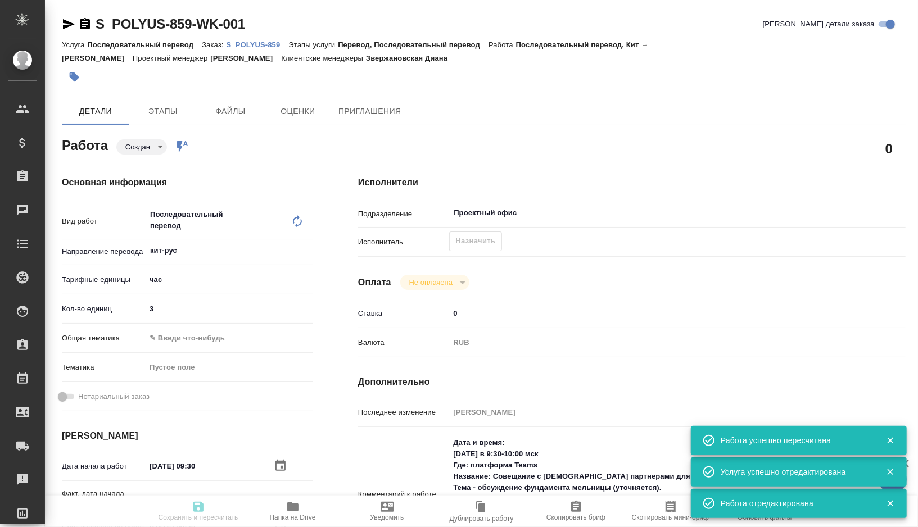
type textarea "x"
type input "S_POLYUS-859"
type input "Последовательный перевод"
type input "Перевод, Последовательный перевод"
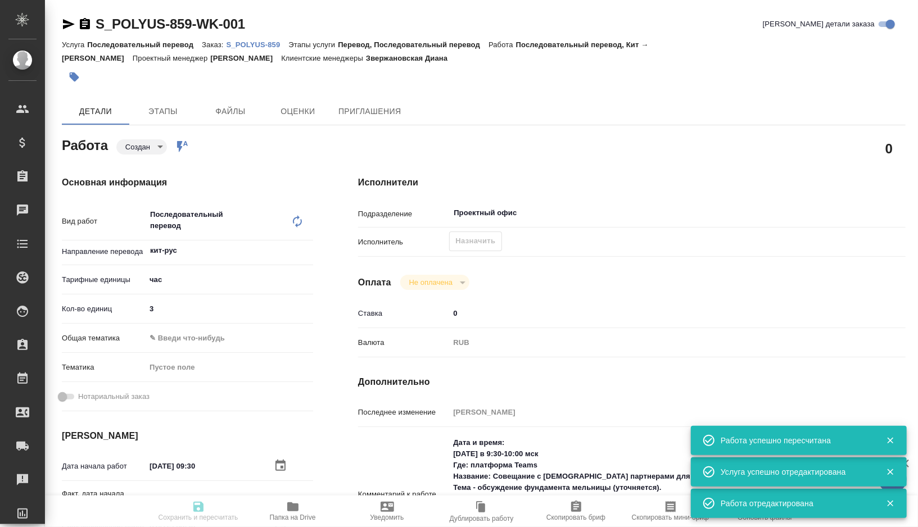
type input "Звержановская Диана"
type input "/Clients/polyus/Orders/S_POLYUS-859"
type textarea "x"
type textarea "Направляю заказ на устный перевод с китайским. Дата и время: Завтра в 9:30-10:0…"
type textarea "x"
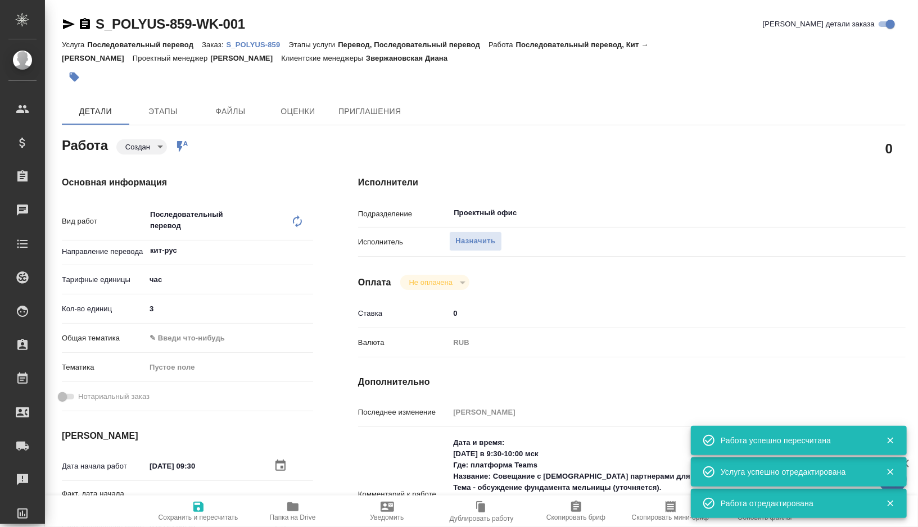
type textarea "x"
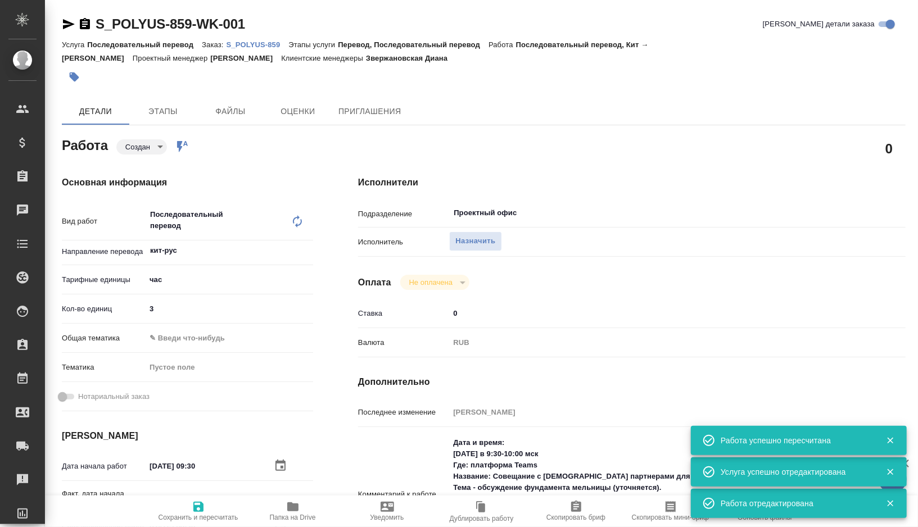
type textarea "x"
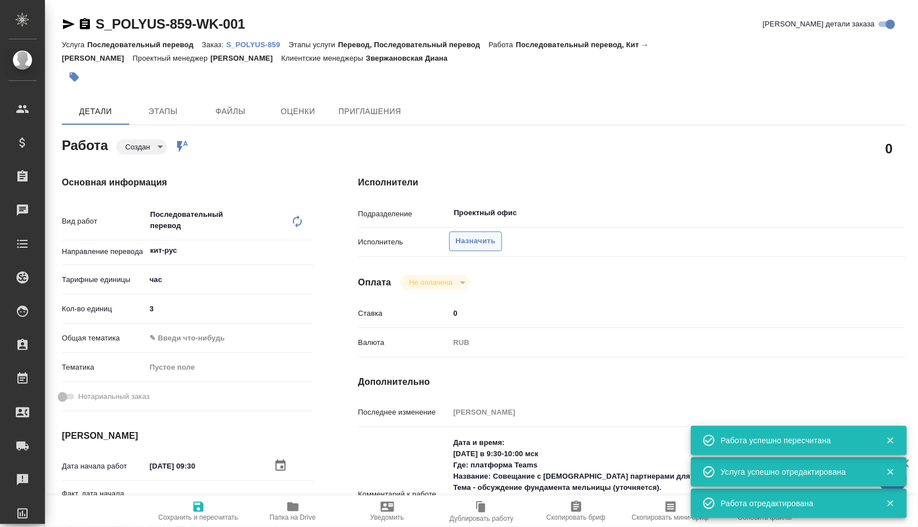
type textarea "x"
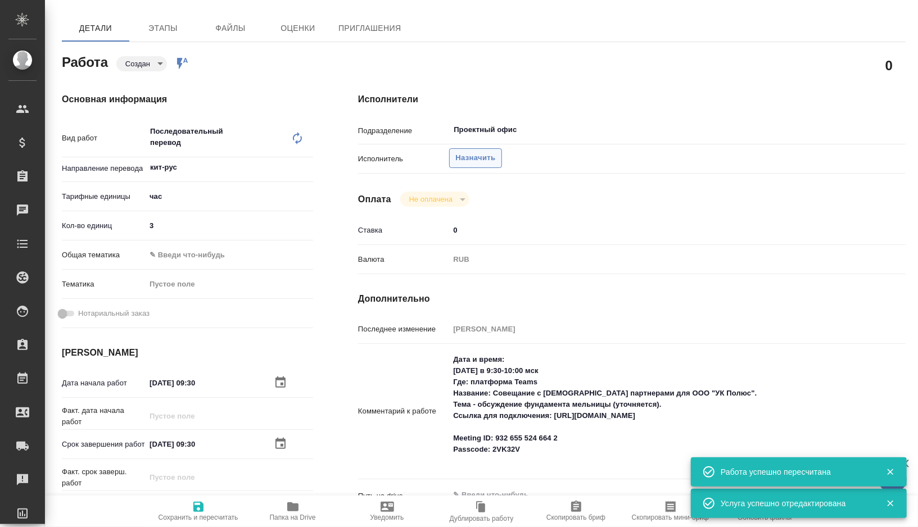
scroll to position [80, 0]
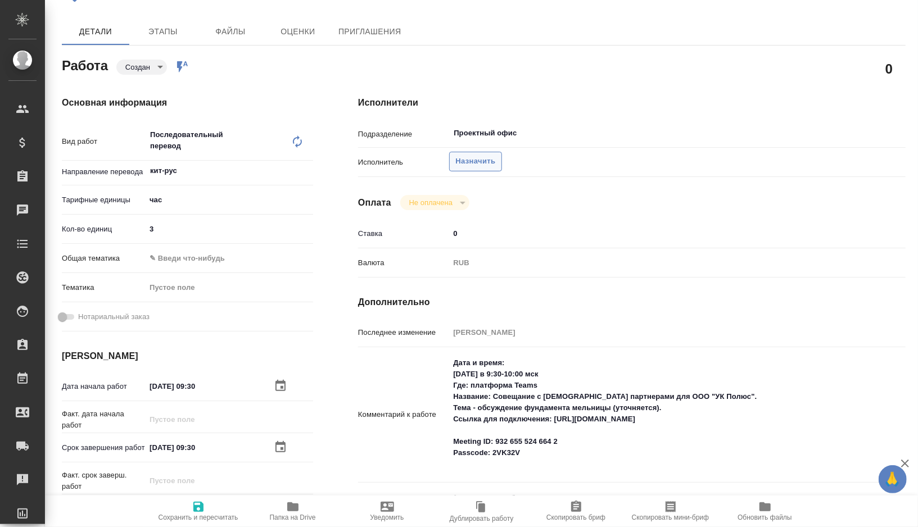
click at [478, 162] on span "Назначить" at bounding box center [475, 161] width 40 height 13
type textarea "x"
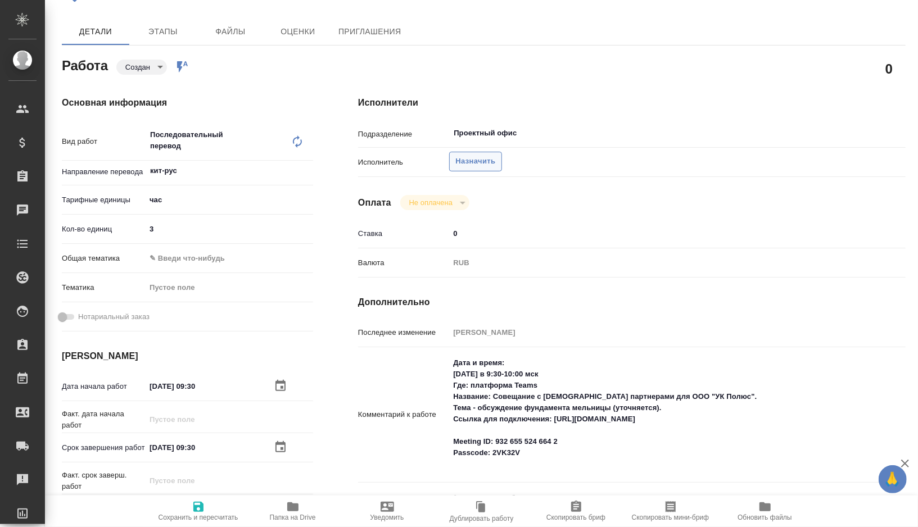
type textarea "x"
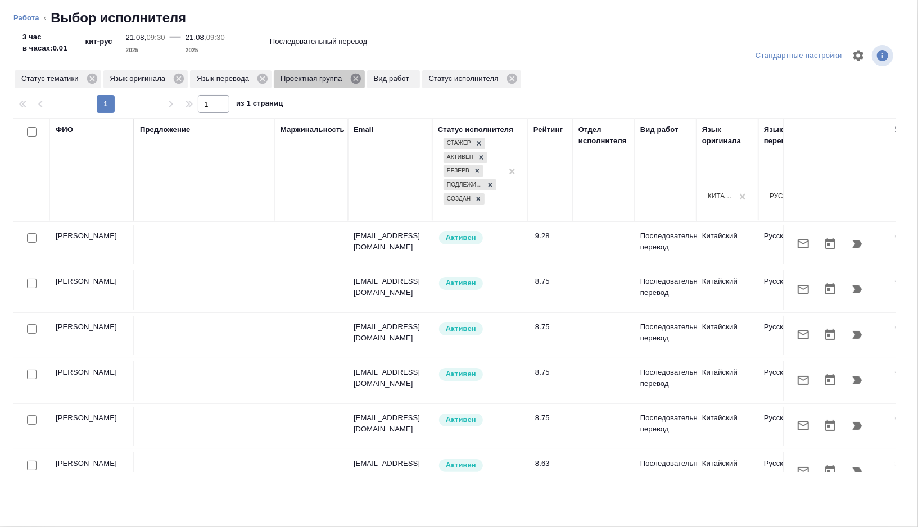
click at [362, 79] on icon at bounding box center [356, 78] width 12 height 12
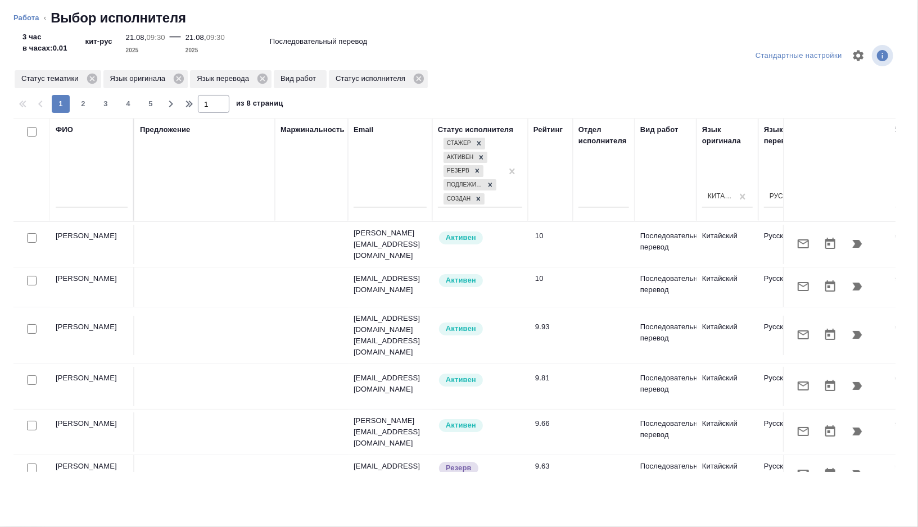
click at [83, 198] on input "text" at bounding box center [92, 200] width 72 height 14
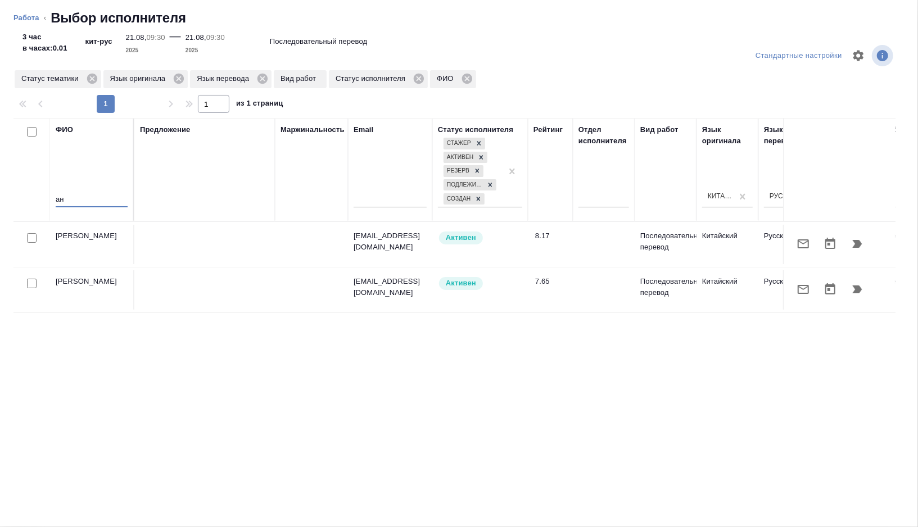
type input "а"
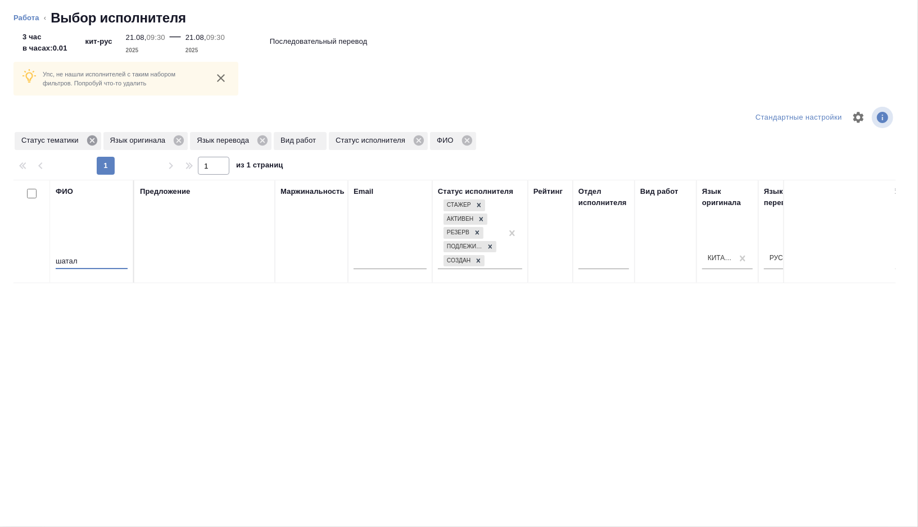
type input "шатал"
click at [96, 143] on icon at bounding box center [92, 140] width 10 height 10
click at [334, 142] on icon at bounding box center [330, 140] width 10 height 10
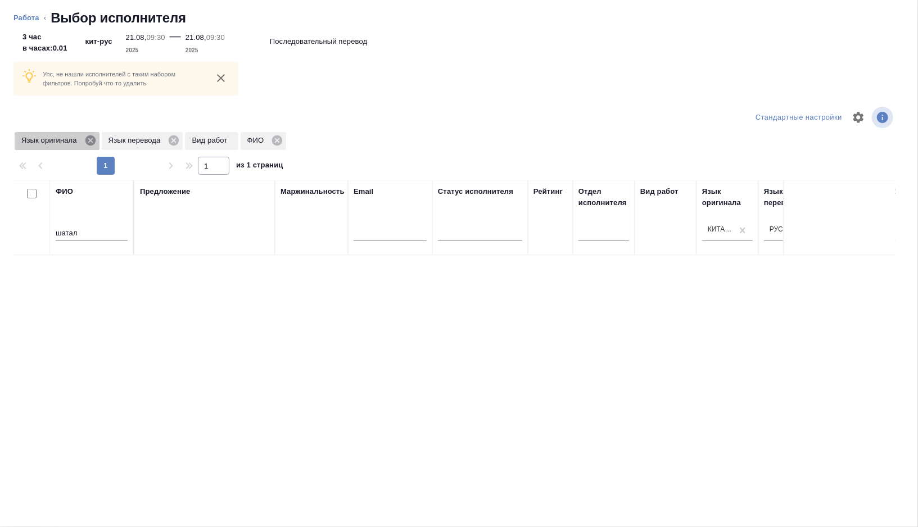
click at [92, 140] on icon at bounding box center [90, 140] width 12 height 12
click at [92, 140] on icon at bounding box center [87, 140] width 10 height 10
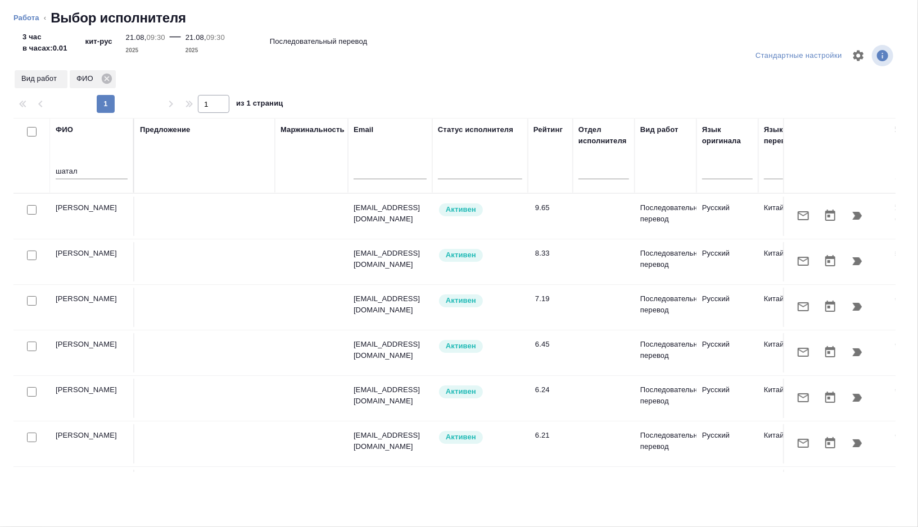
click at [861, 214] on icon "button" at bounding box center [856, 215] width 13 height 13
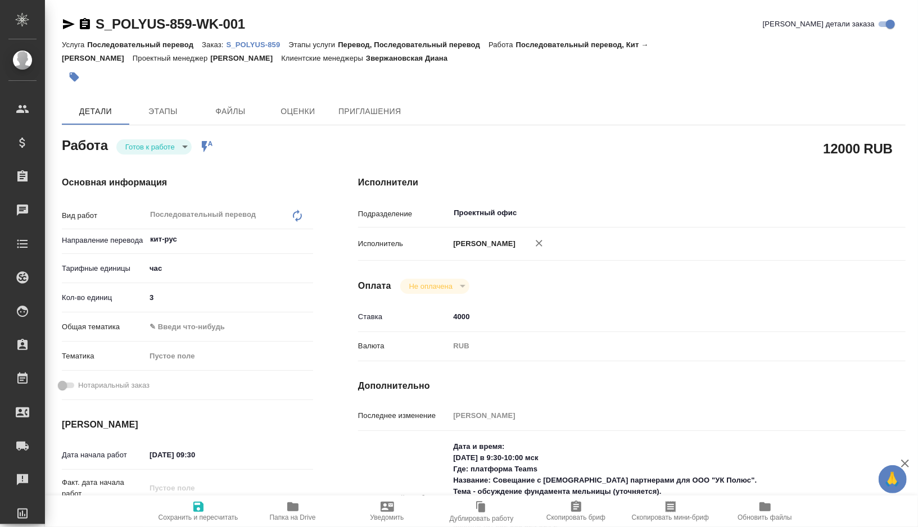
type textarea "x"
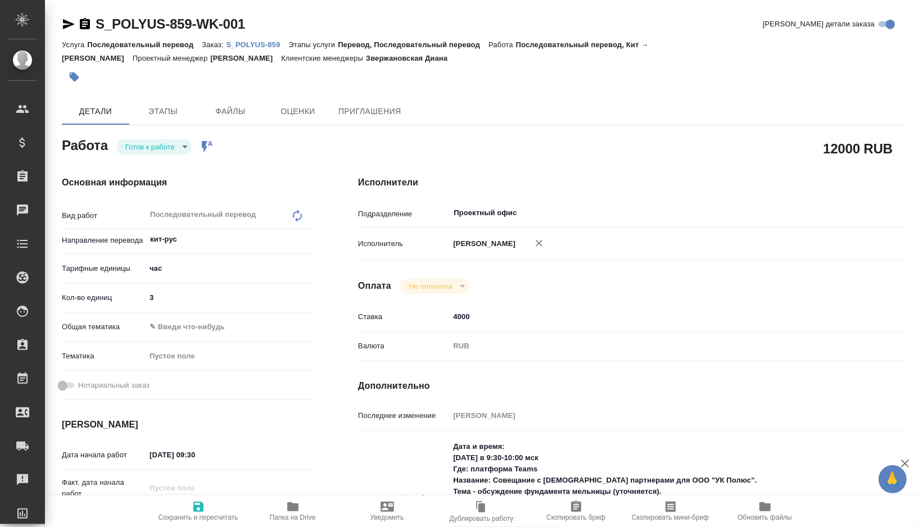
type textarea "x"
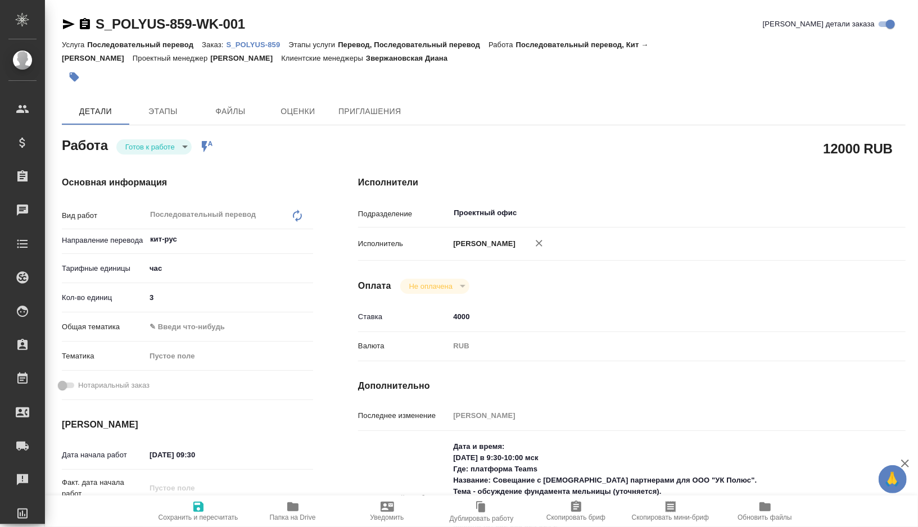
type textarea "x"
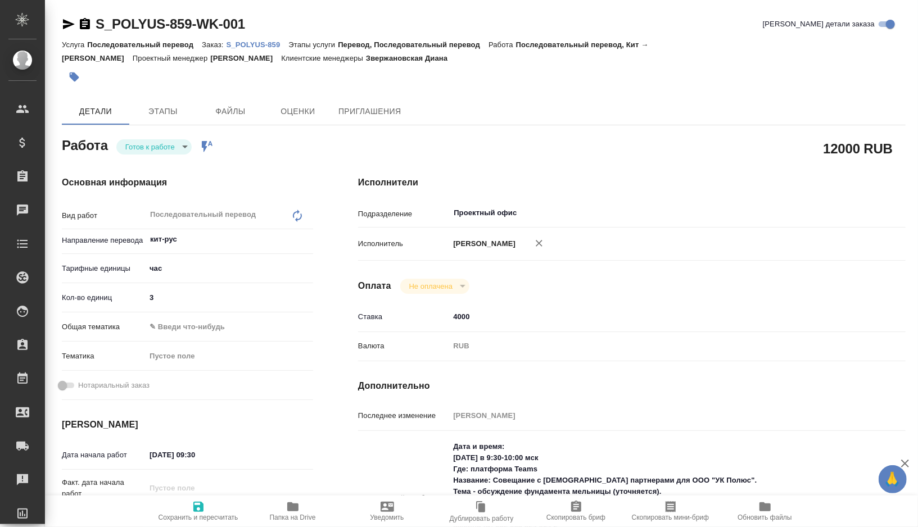
type textarea "x"
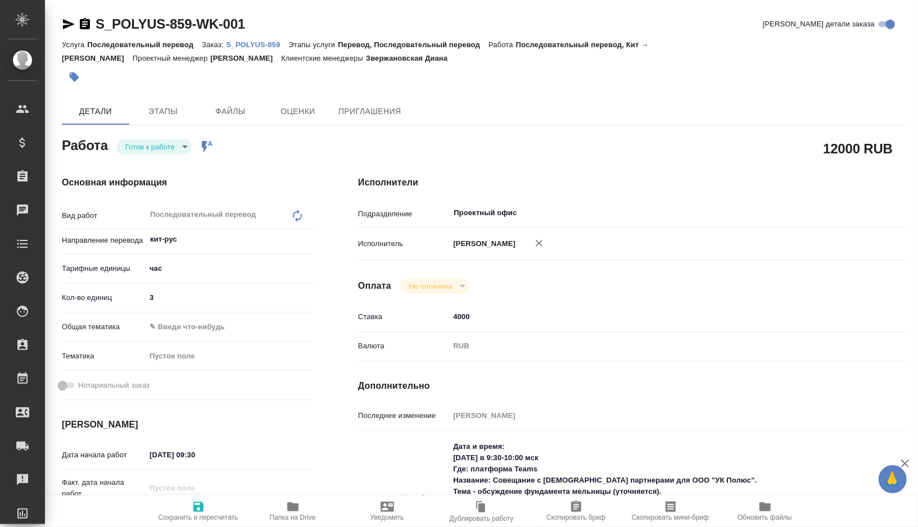
type textarea "x"
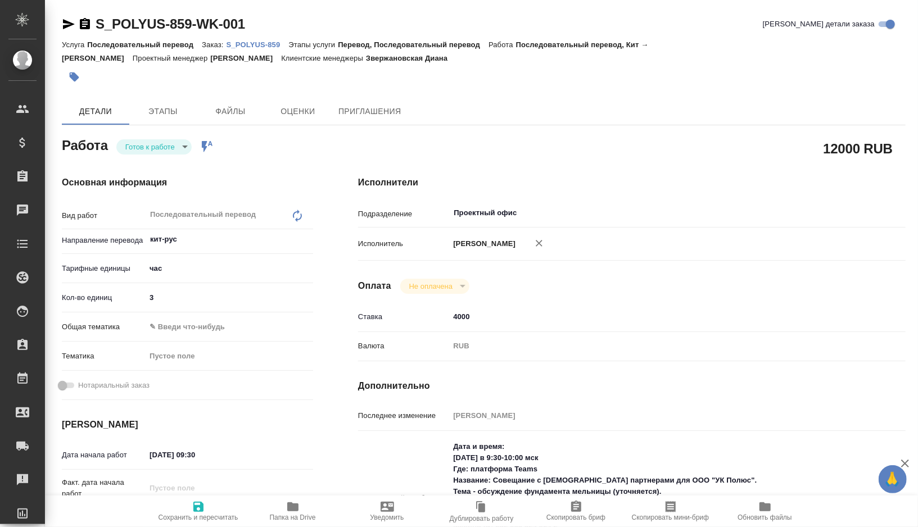
type textarea "x"
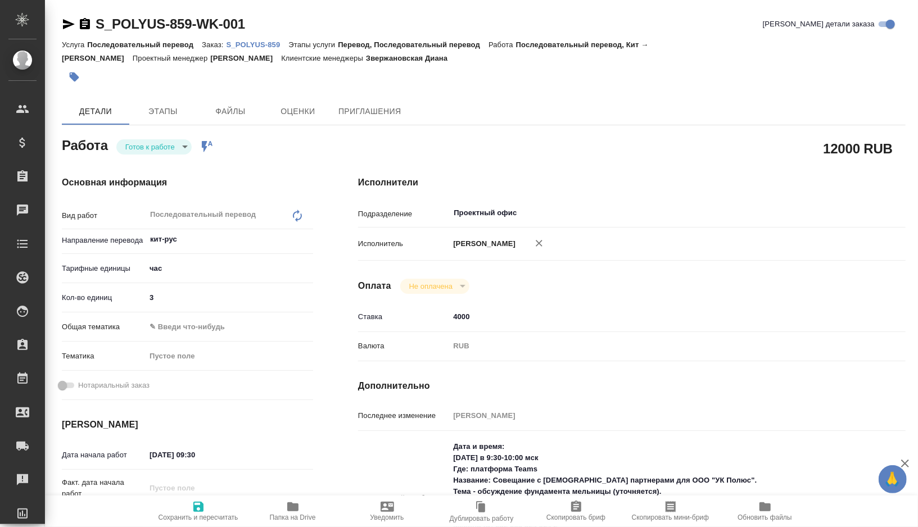
type textarea "x"
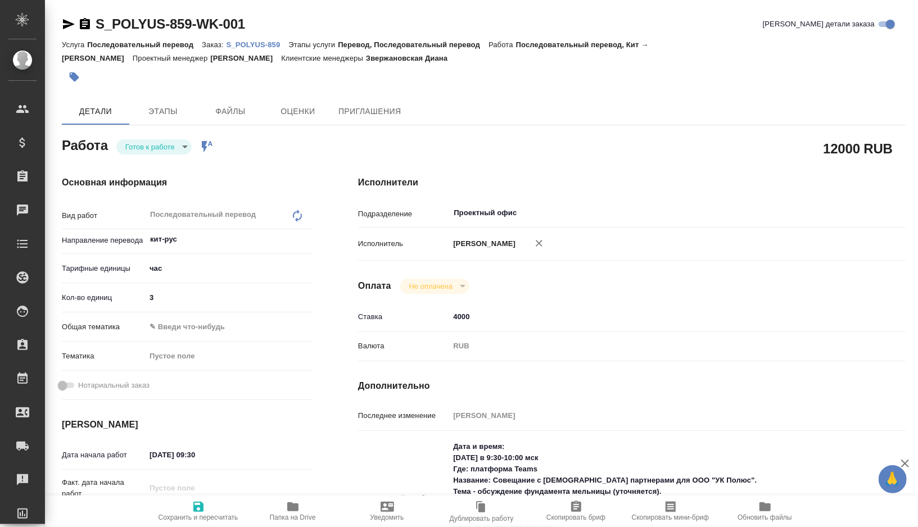
type textarea "x"
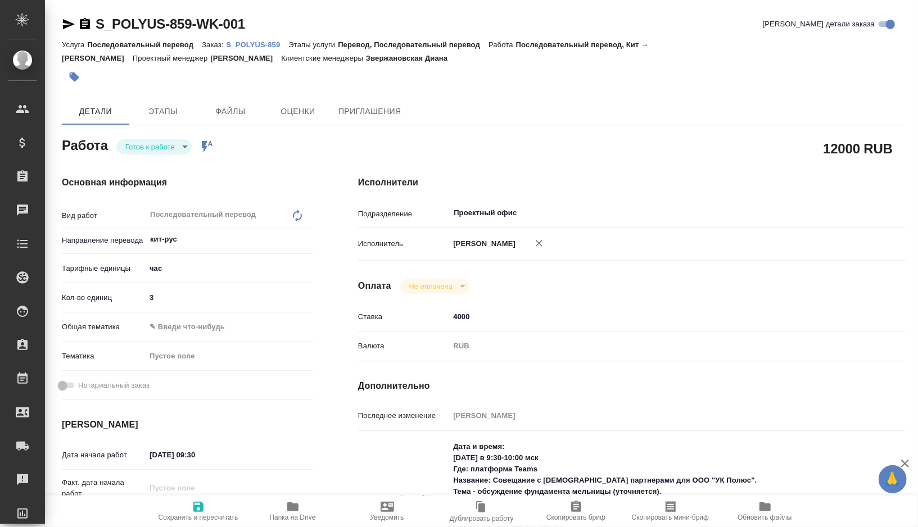
type textarea "x"
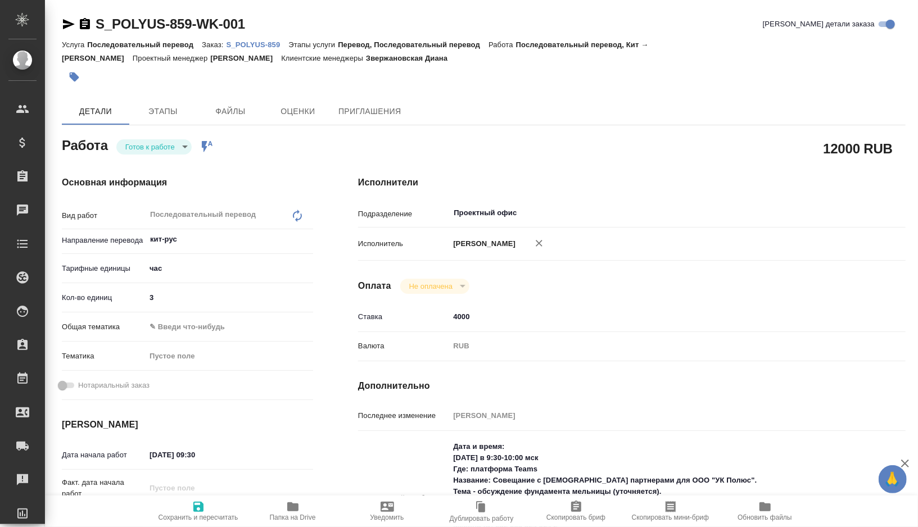
click at [463, 325] on input "4000" at bounding box center [654, 317] width 411 height 16
click at [478, 325] on input "4000" at bounding box center [655, 317] width 410 height 16
type textarea "x"
type input "400"
type textarea "x"
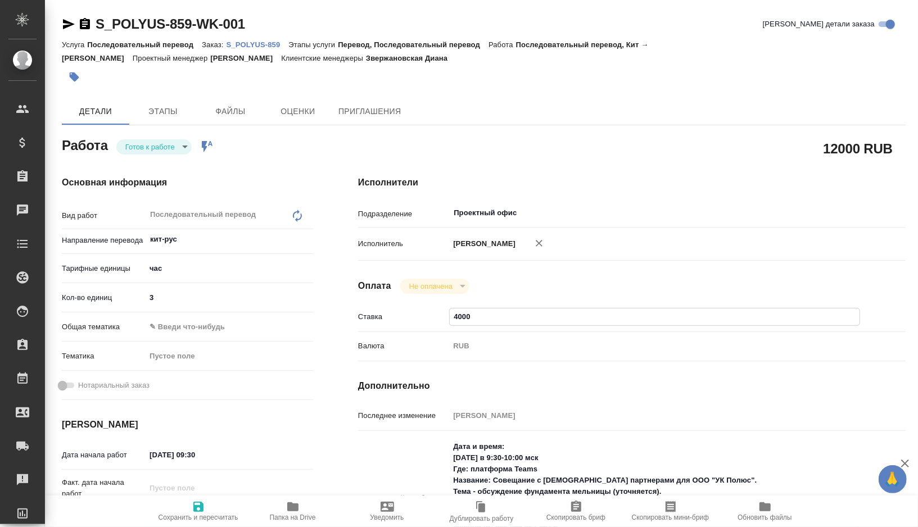
type textarea "x"
type input "40"
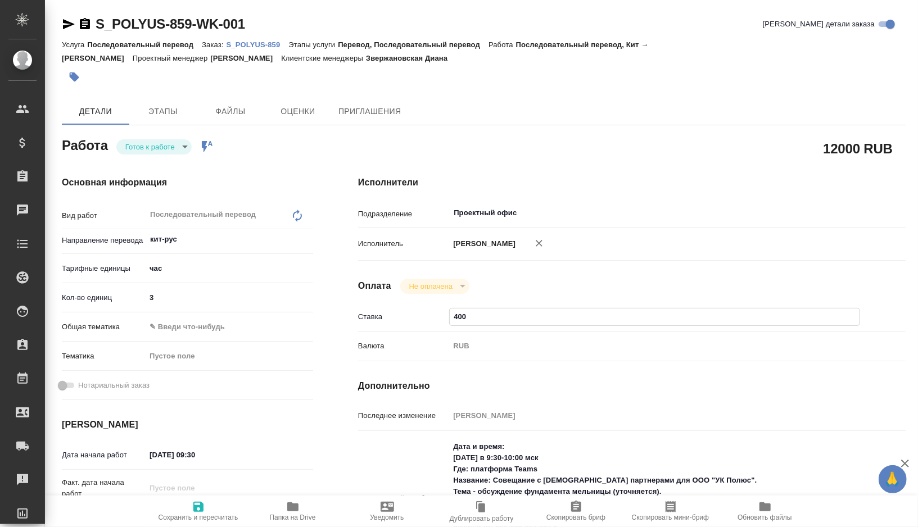
type textarea "x"
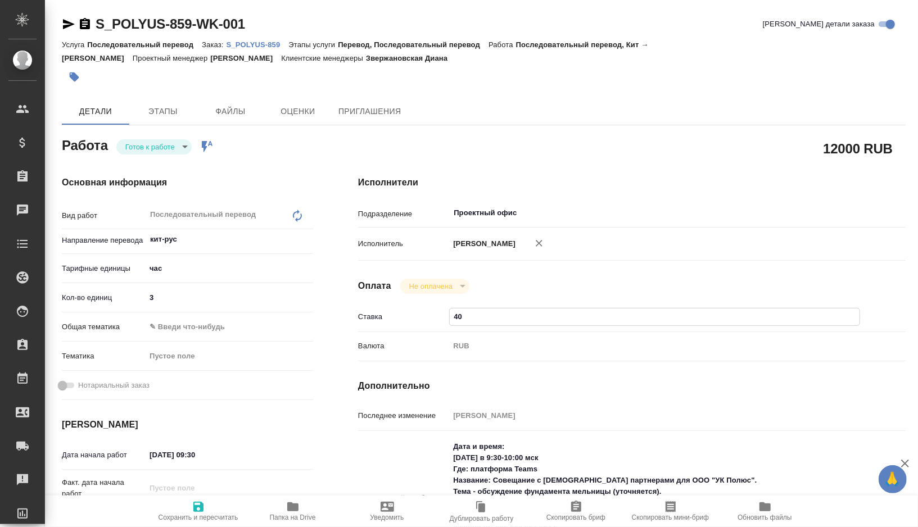
type input "4"
type textarea "x"
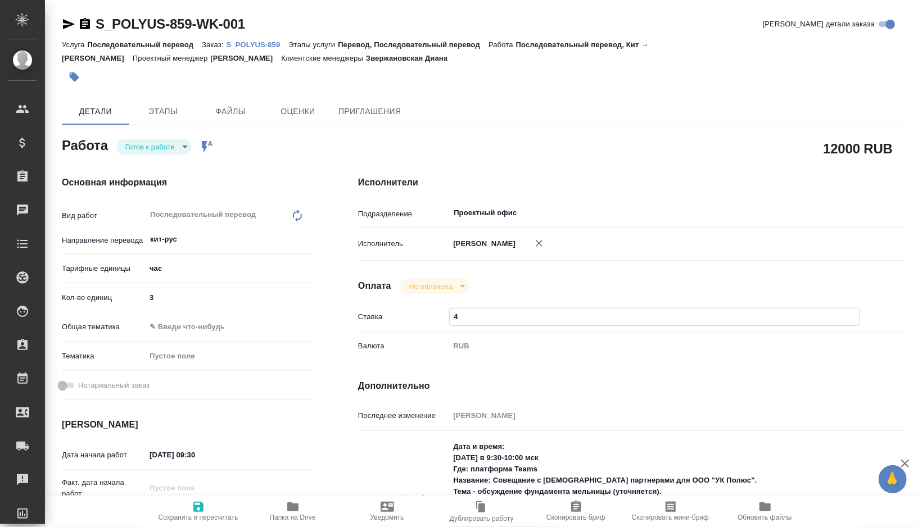
type textarea "x"
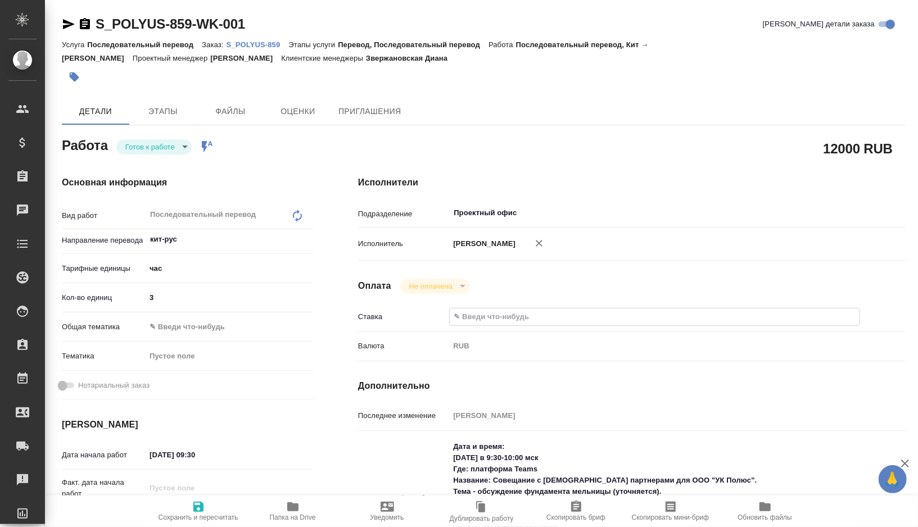
type textarea "x"
type input "3"
type textarea "x"
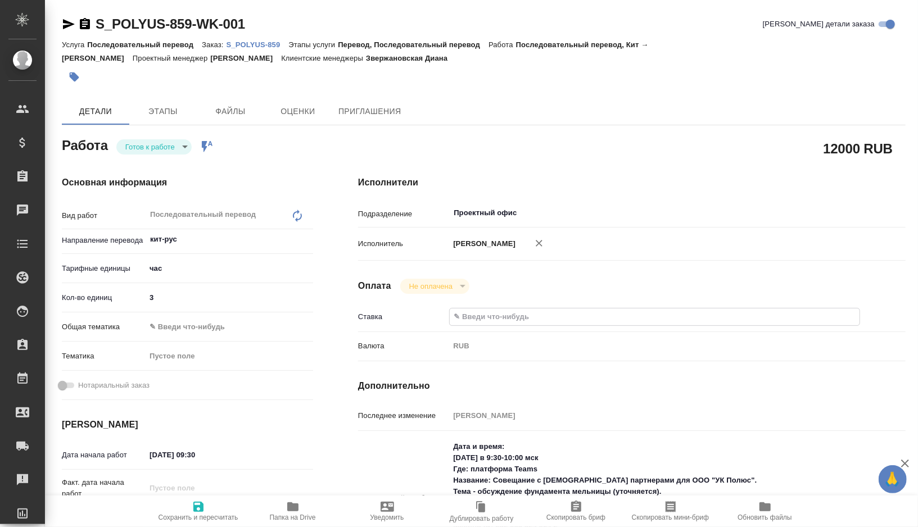
type textarea "x"
type input "35"
type textarea "x"
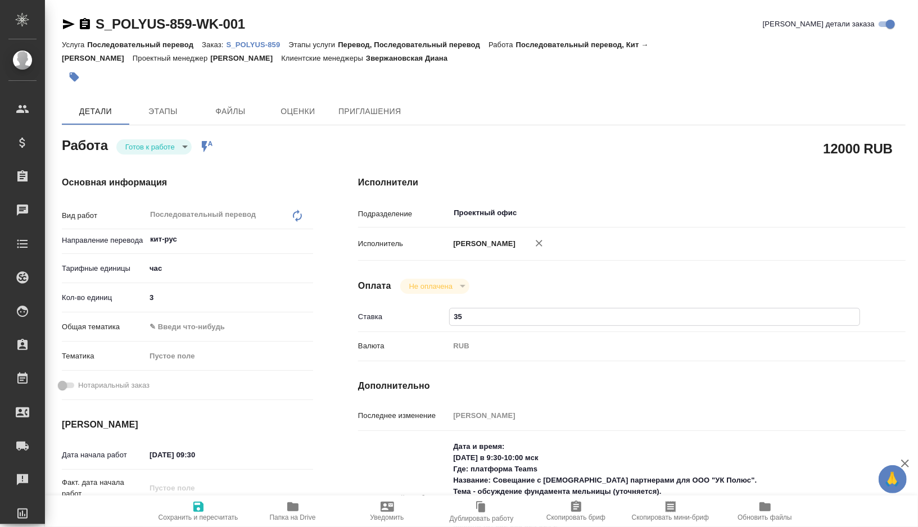
type textarea "x"
type input "350"
type textarea "x"
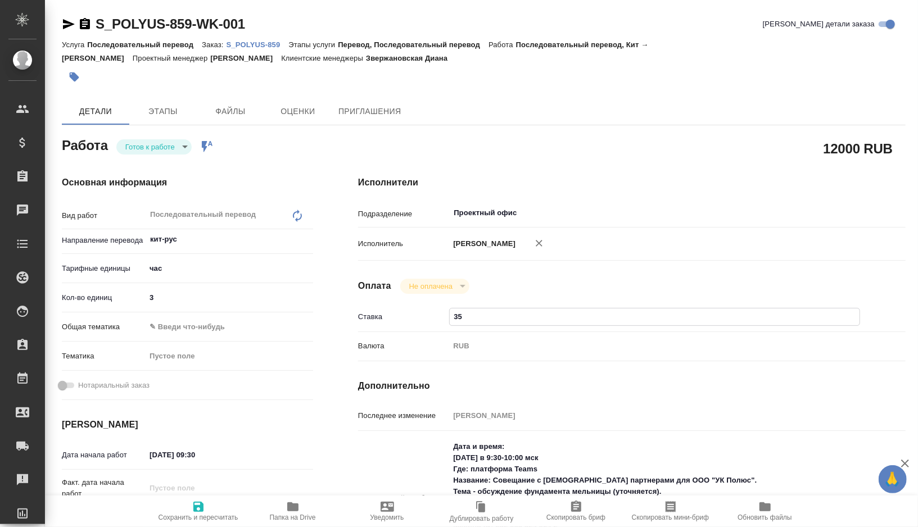
type textarea "x"
type input "3500"
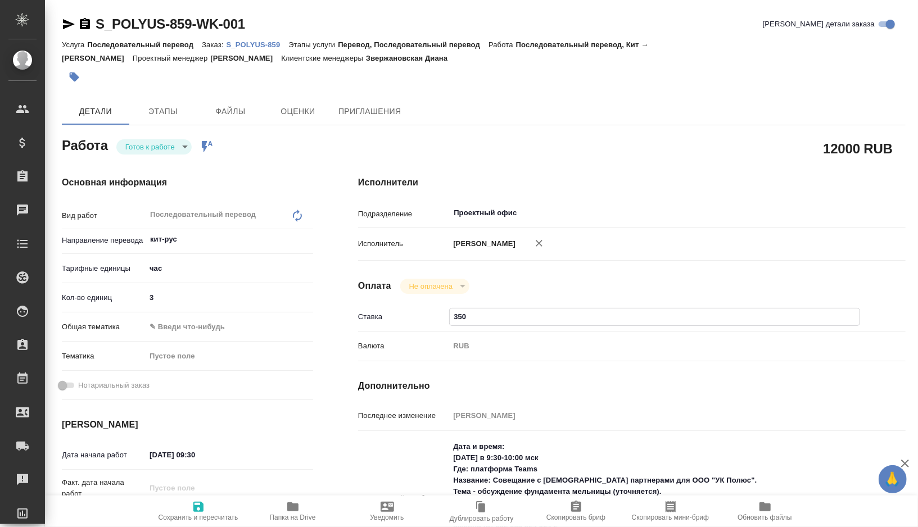
type textarea "x"
type input "3500"
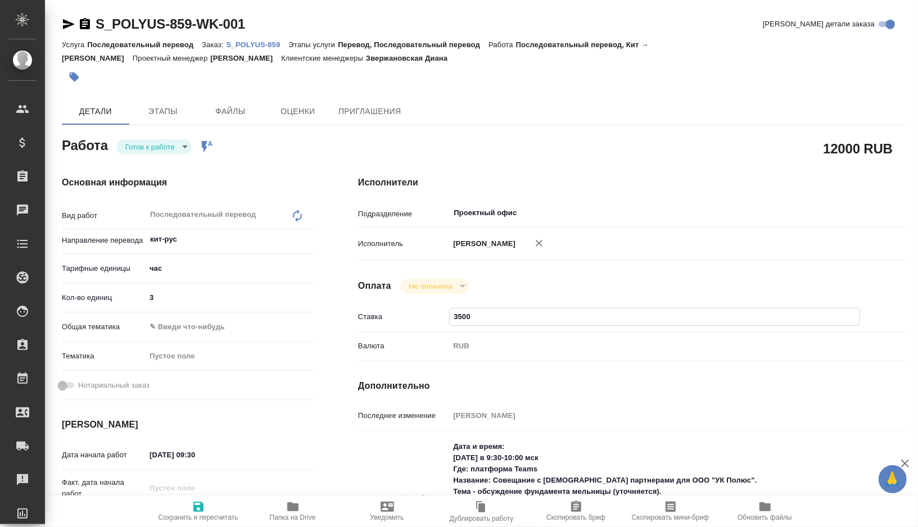
click at [202, 500] on icon "button" at bounding box center [198, 506] width 13 height 13
type textarea "x"
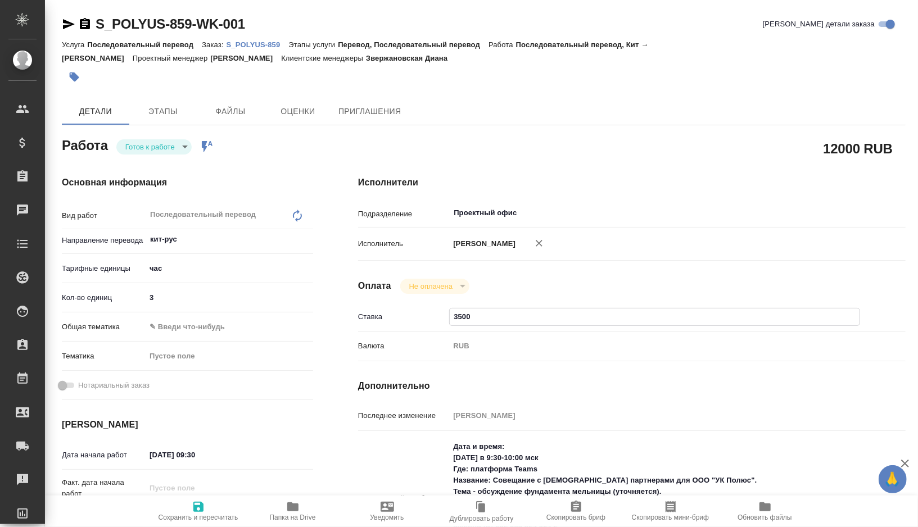
type textarea "x"
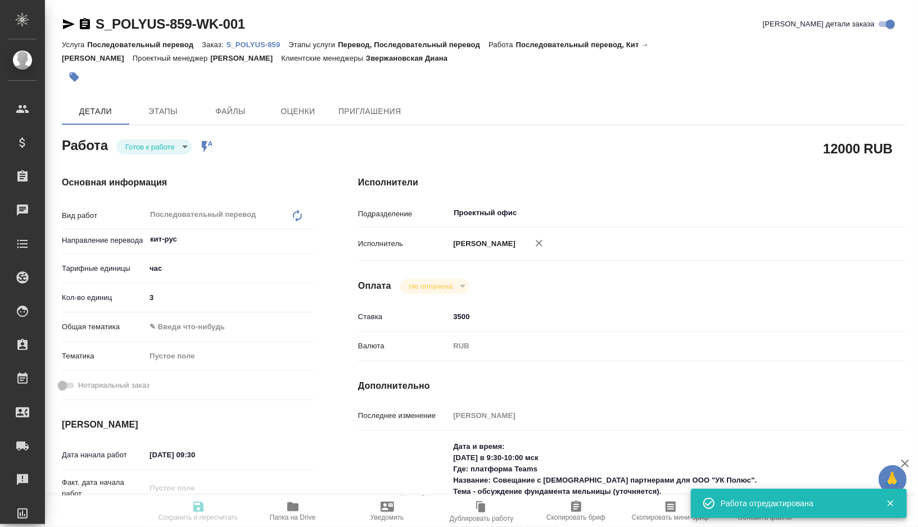
type textarea "x"
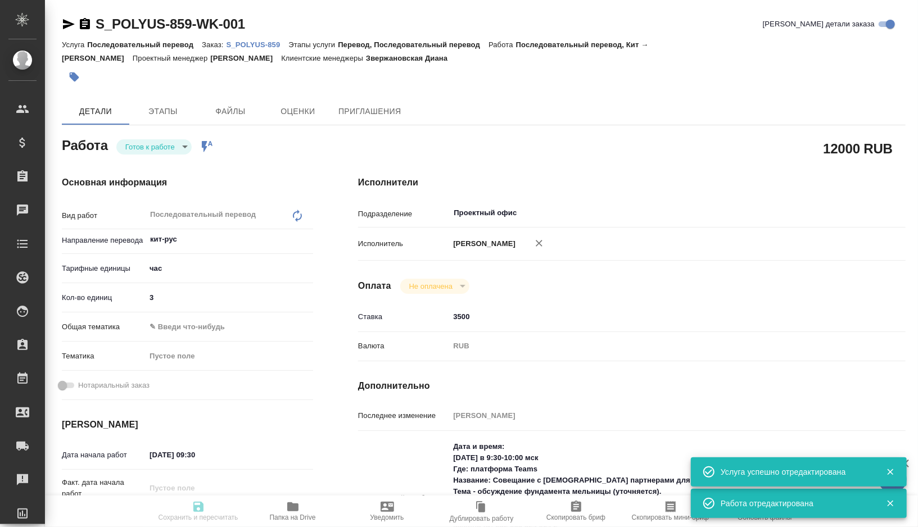
type input "readyForWork"
type textarea "Последовательный перевод"
type textarea "x"
type input "кит-рус"
type input "5a8b1489cc6b4906c91bfd93"
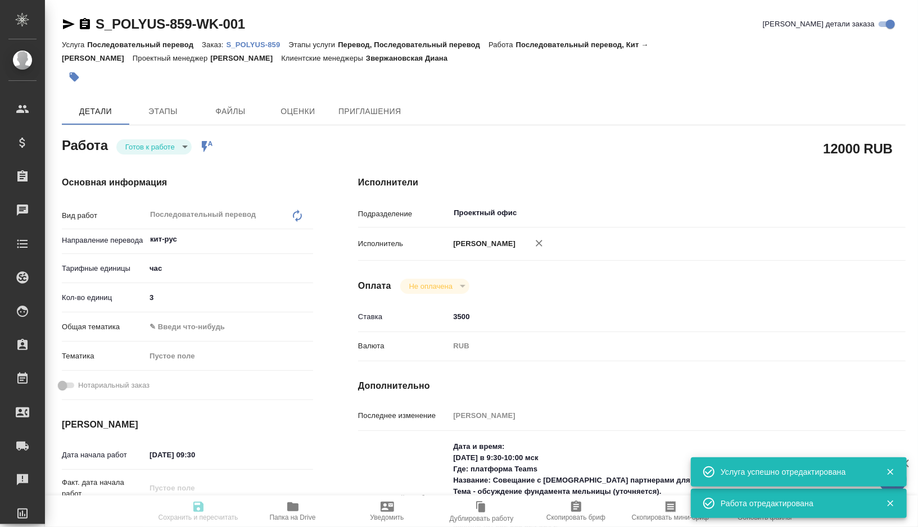
type input "3"
type input "21.08.2025 09:30"
type input "Проектный офис"
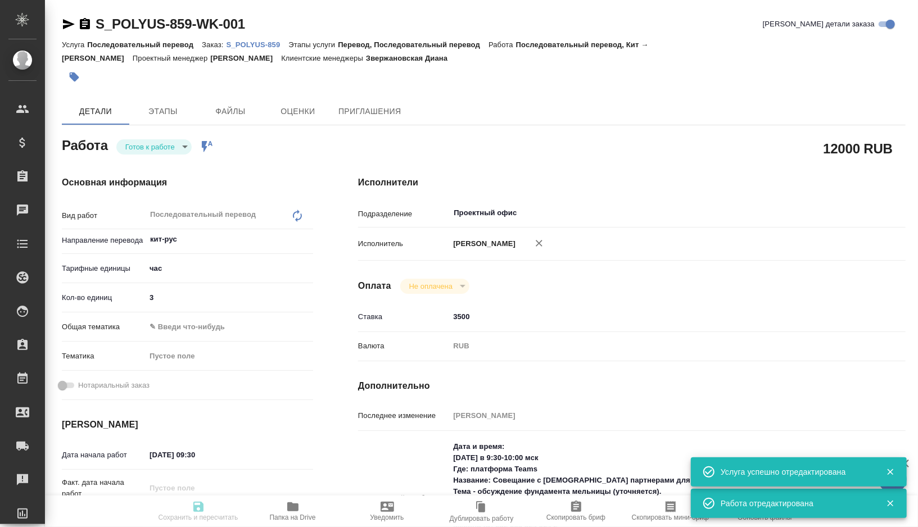
type input "notPayed"
type input "3500"
type input "RUB"
type input "[PERSON_NAME] Валентина"
type textarea "Дата и время: Завтра в 9:30-10:00 мск Где: платформа Teams Название: Совещание …"
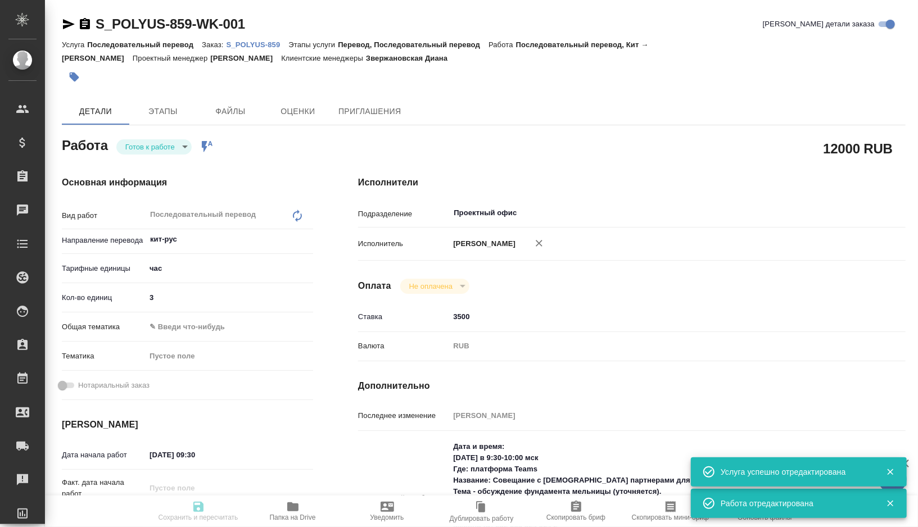
type textarea "x"
type input "S_POLYUS-859"
type input "Последовательный перевод"
type input "Перевод, Последовательный перевод"
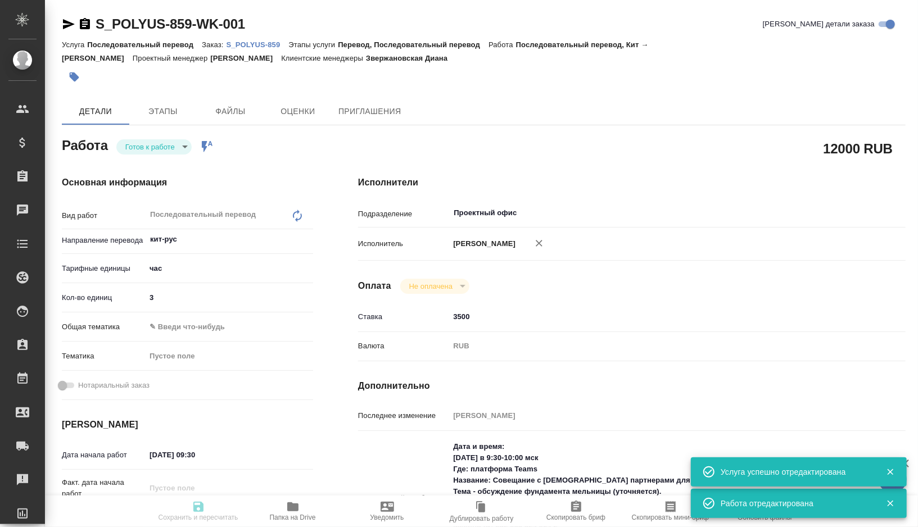
type input "Звержановская Диана"
type input "/Clients/polyus/Orders/S_POLYUS-859"
type textarea "x"
type textarea "Направляю заказ на устный перевод с китайским. Дата и время: Завтра в 9:30-10:0…"
type textarea "x"
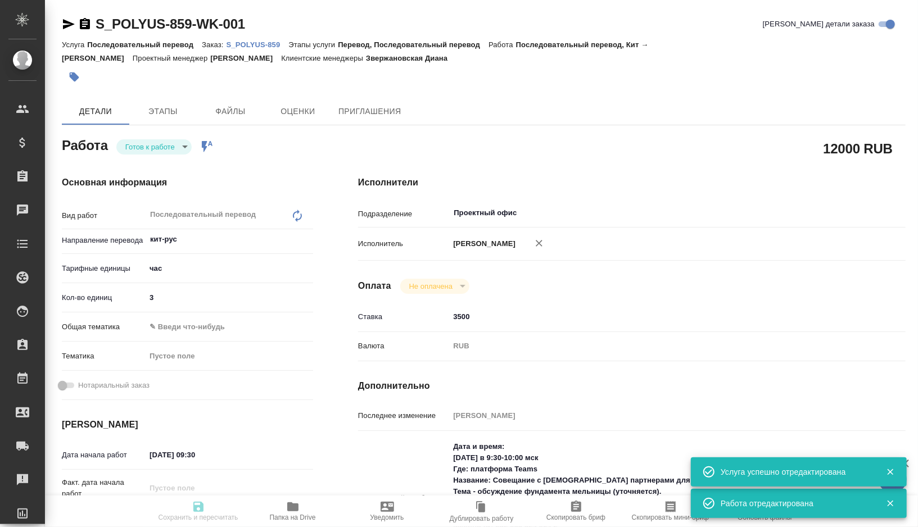
type textarea "x"
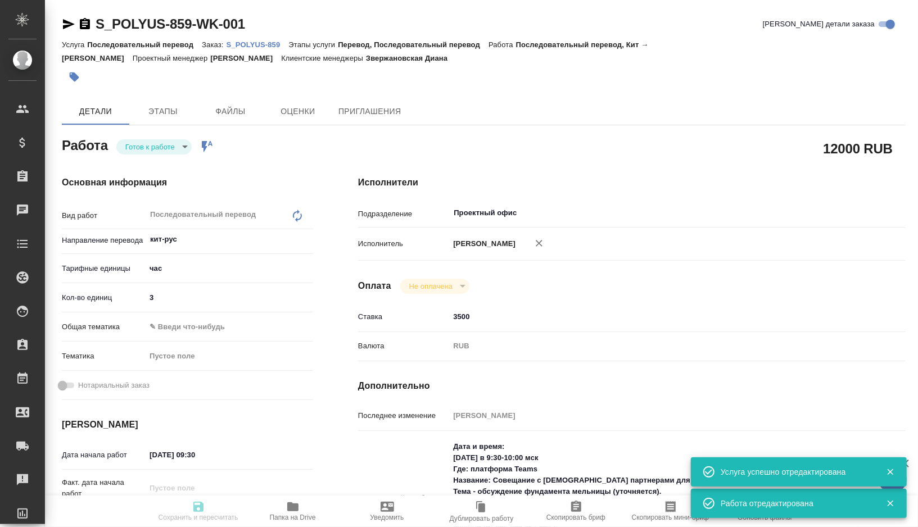
type textarea "x"
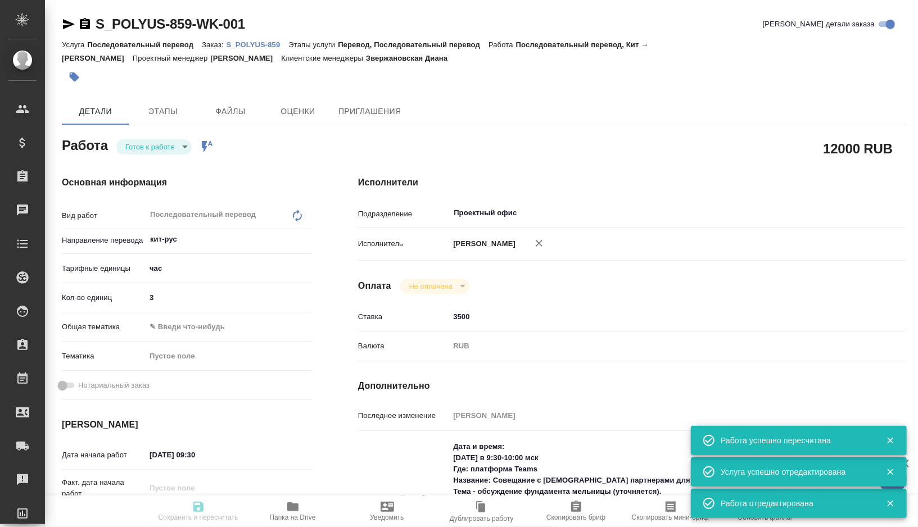
type textarea "x"
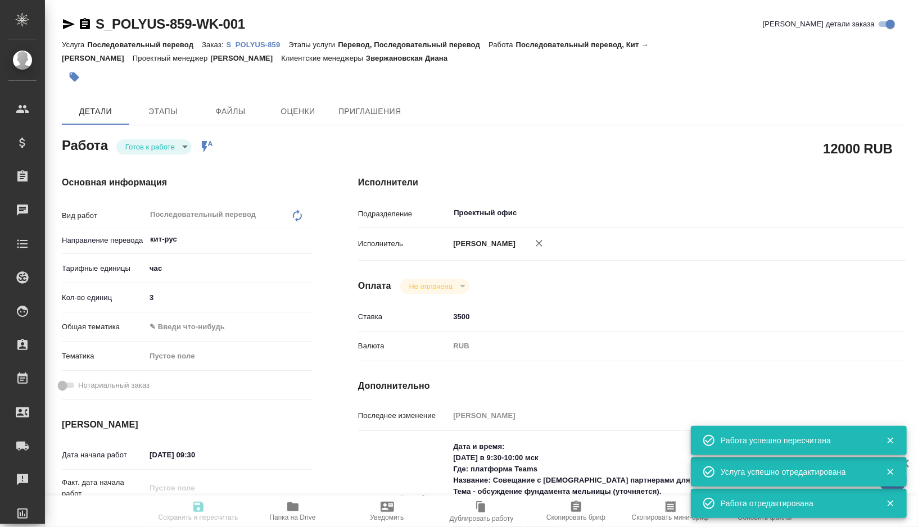
type textarea "x"
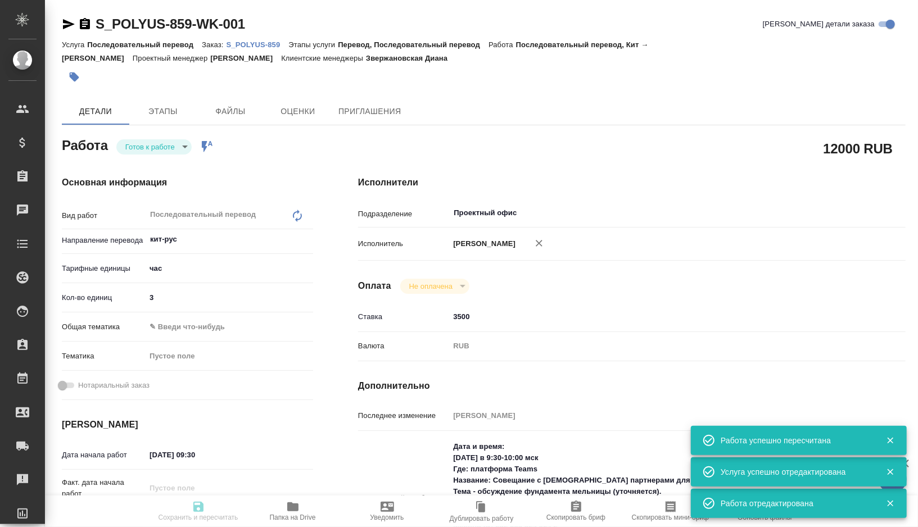
type input "readyForWork"
type textarea "Последовательный перевод"
type textarea "x"
type input "кит-рус"
type input "5a8b1489cc6b4906c91bfd93"
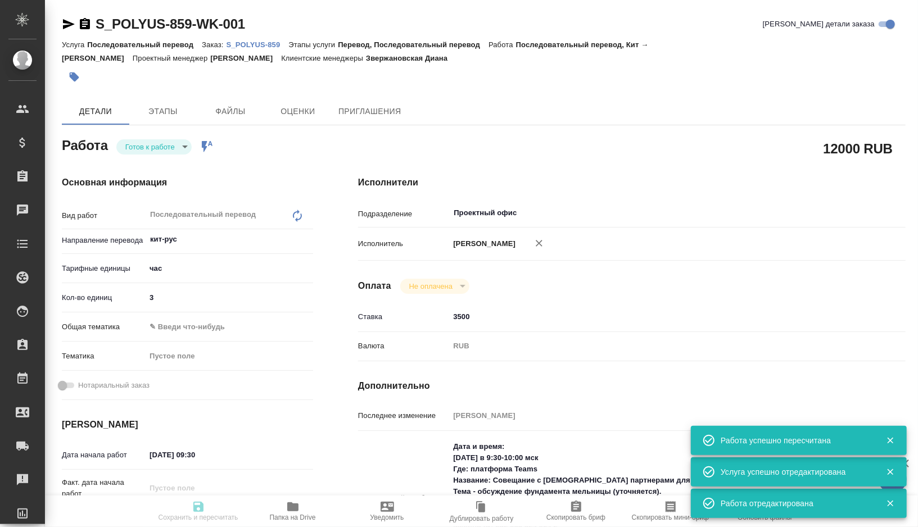
type input "3"
type input "21.08.2025 09:30"
type input "Проектный офис"
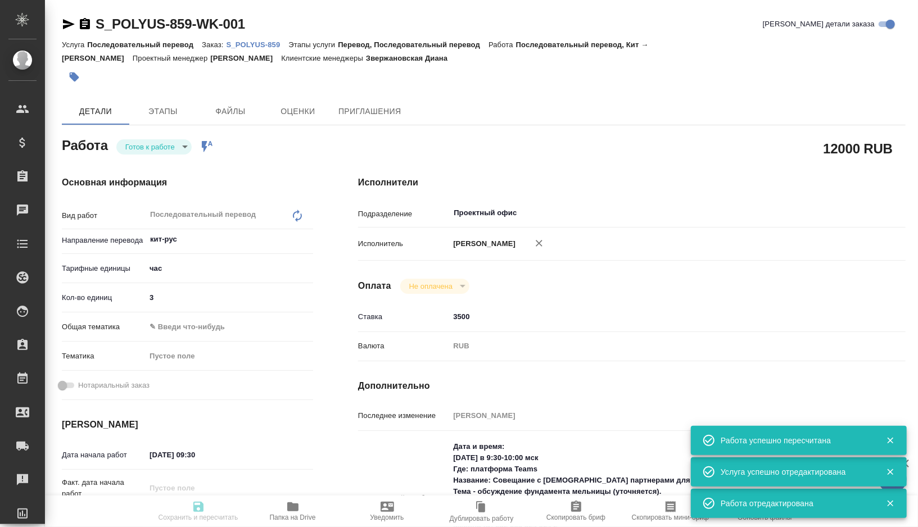
type input "notPayed"
type input "3500"
type input "RUB"
type input "[PERSON_NAME] Валентина"
type textarea "Дата и время: Завтра в 9:30-10:00 мск Где: платформа Teams Название: Совещание …"
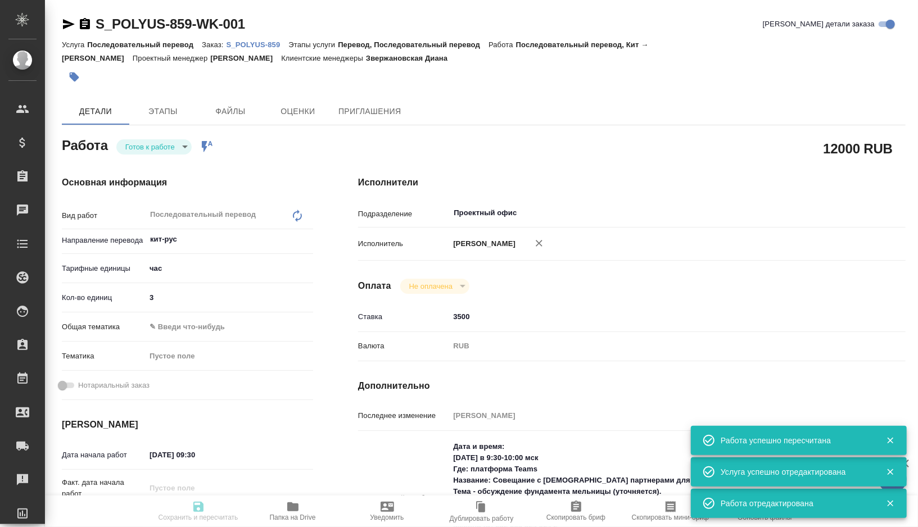
type textarea "x"
type input "S_POLYUS-859"
type input "Последовательный перевод"
type input "Перевод, Последовательный перевод"
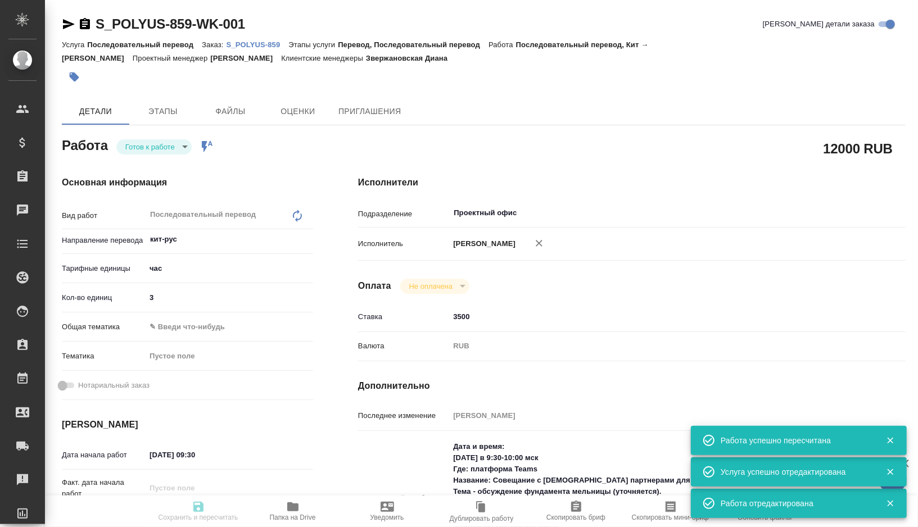
type input "Звержановская Диана"
type input "/Clients/polyus/Orders/S_POLYUS-859"
type textarea "x"
type textarea "Направляю заказ на устный перевод с китайским. Дата и время: Завтра в 9:30-10:0…"
type textarea "x"
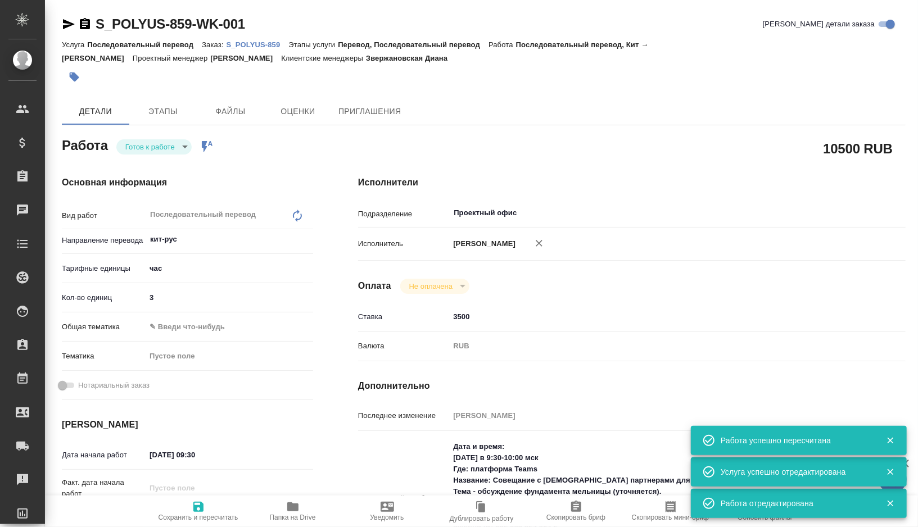
type textarea "x"
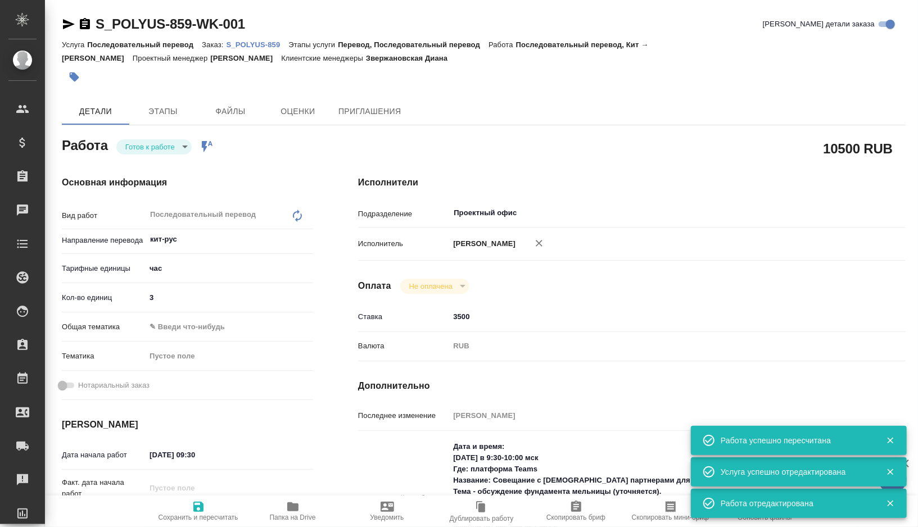
type textarea "x"
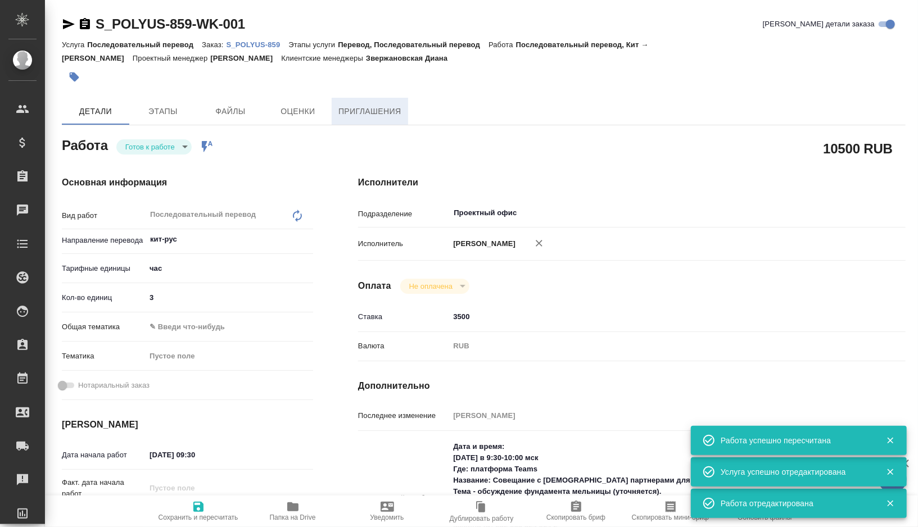
type textarea "x"
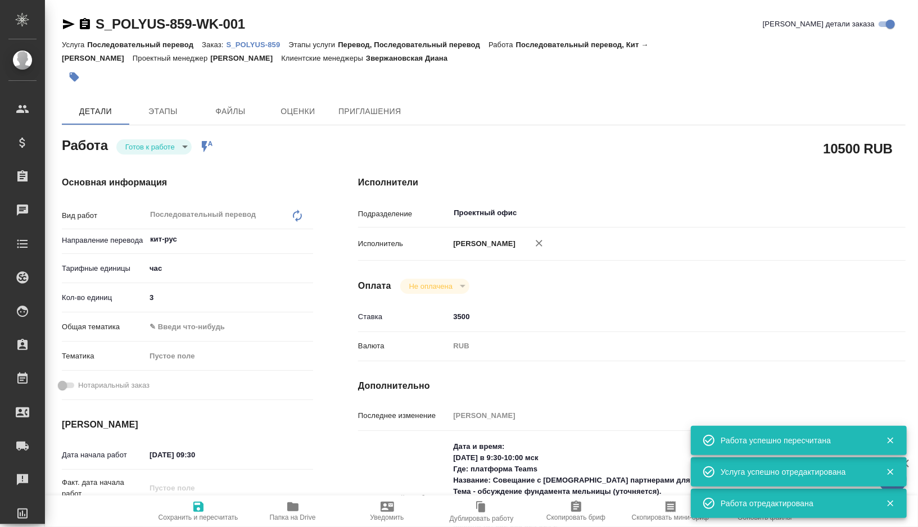
type textarea "x"
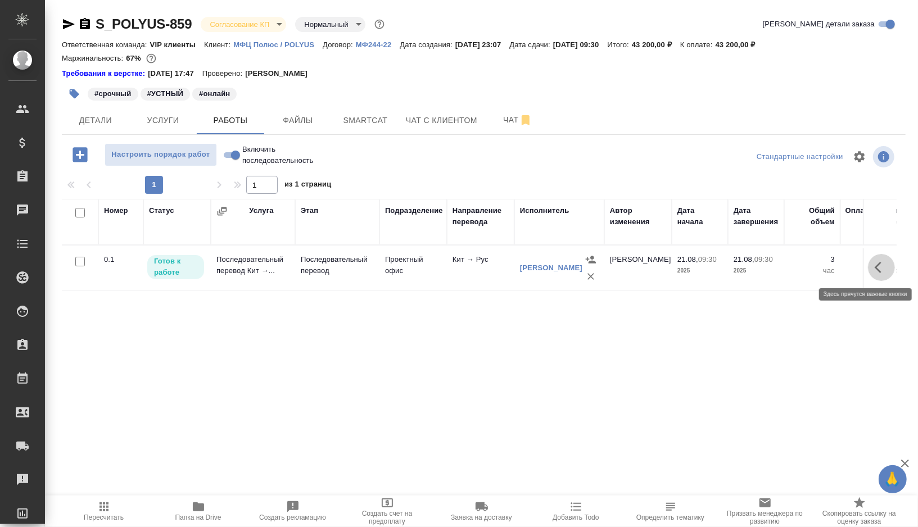
click at [877, 262] on icon "button" at bounding box center [880, 267] width 13 height 13
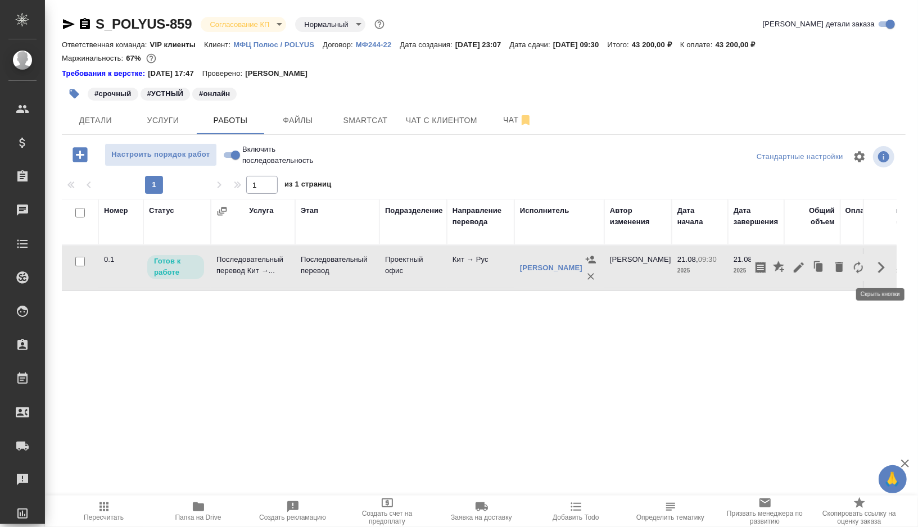
click at [883, 261] on icon "button" at bounding box center [880, 267] width 13 height 13
click at [882, 264] on icon "button" at bounding box center [880, 267] width 13 height 13
click at [802, 267] on icon "button" at bounding box center [798, 267] width 13 height 13
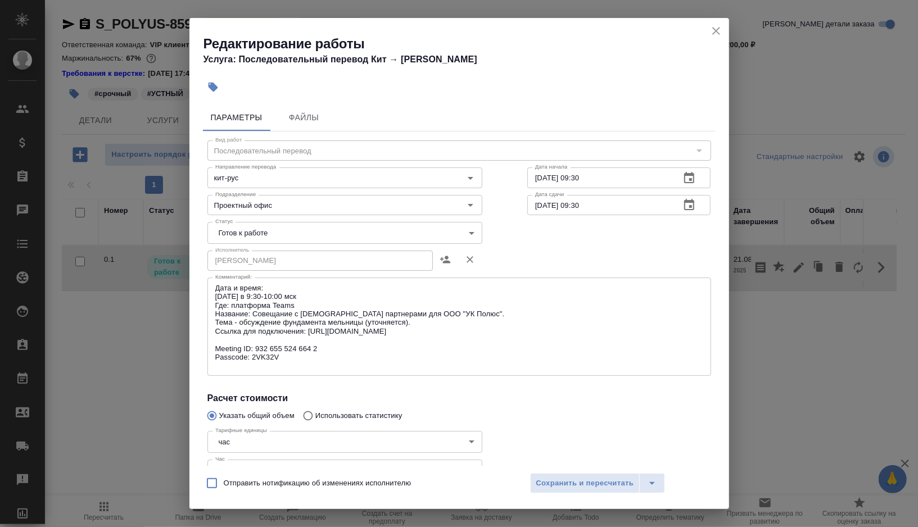
click at [713, 28] on icon "close" at bounding box center [716, 31] width 8 height 8
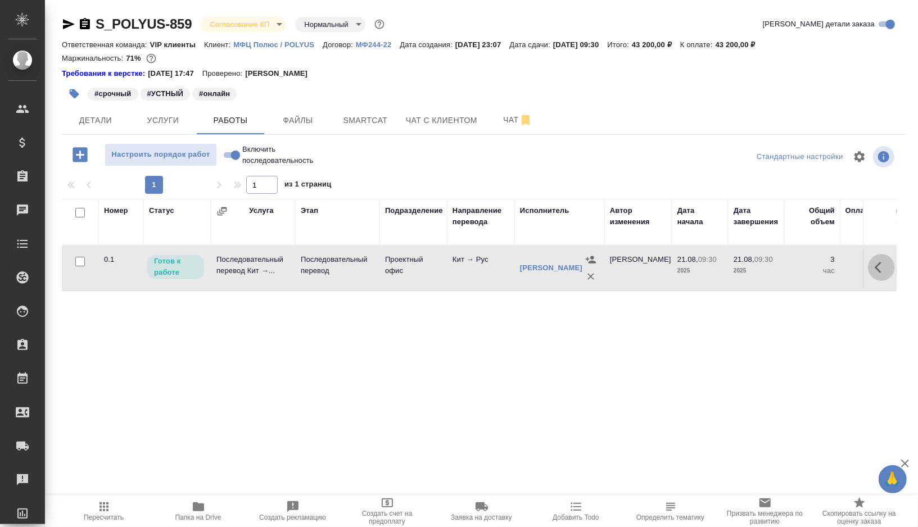
click at [874, 273] on button "button" at bounding box center [881, 267] width 27 height 27
click at [799, 271] on icon "button" at bounding box center [798, 267] width 13 height 13
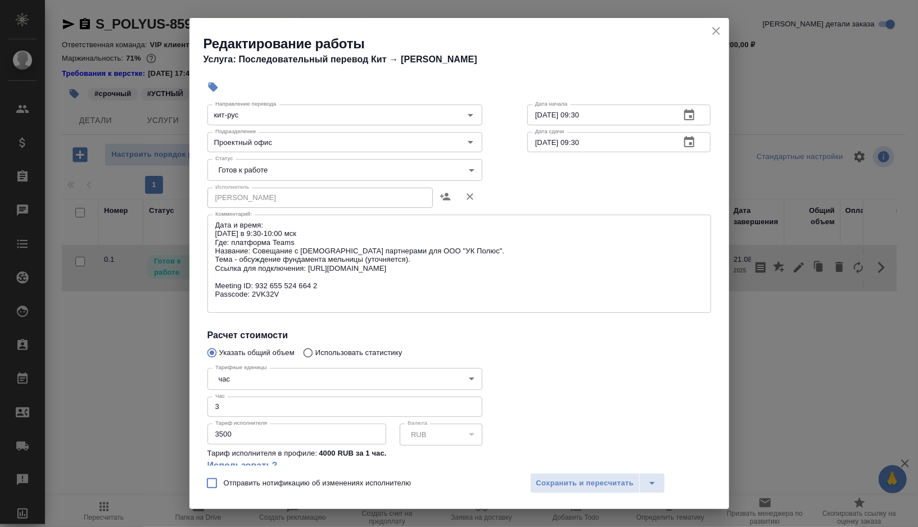
scroll to position [48, 0]
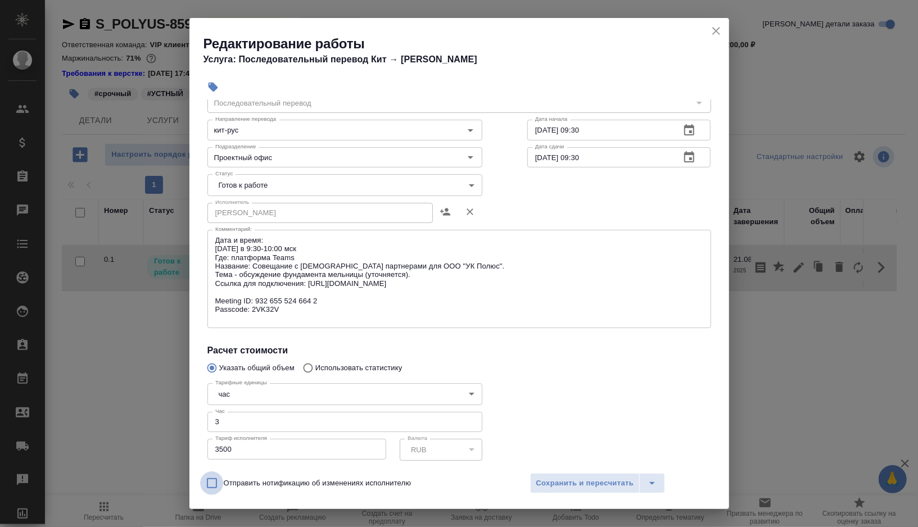
click at [206, 480] on input "Отправить нотификацию об изменениях исполнителю" at bounding box center [212, 483] width 24 height 24
checkbox input "true"
click at [603, 485] on span "Сохранить и пересчитать" at bounding box center [585, 483] width 98 height 13
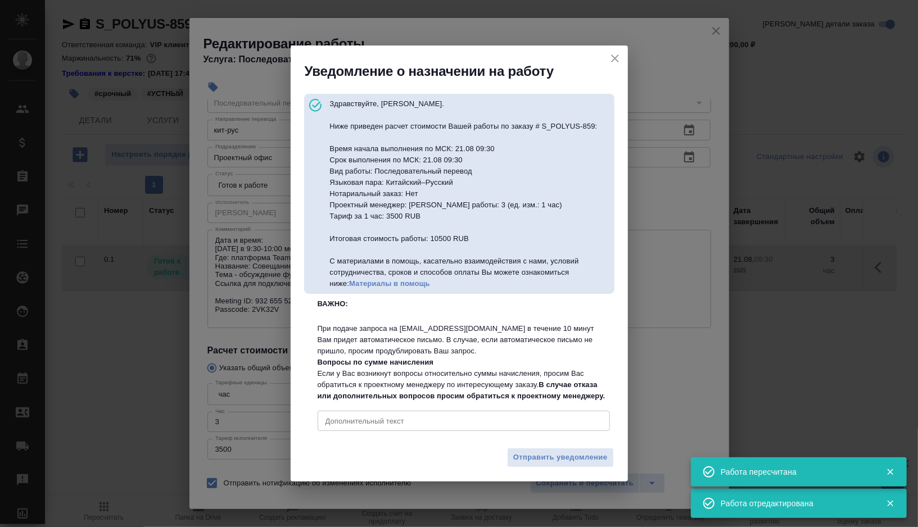
click at [619, 52] on icon "close" at bounding box center [614, 58] width 13 height 13
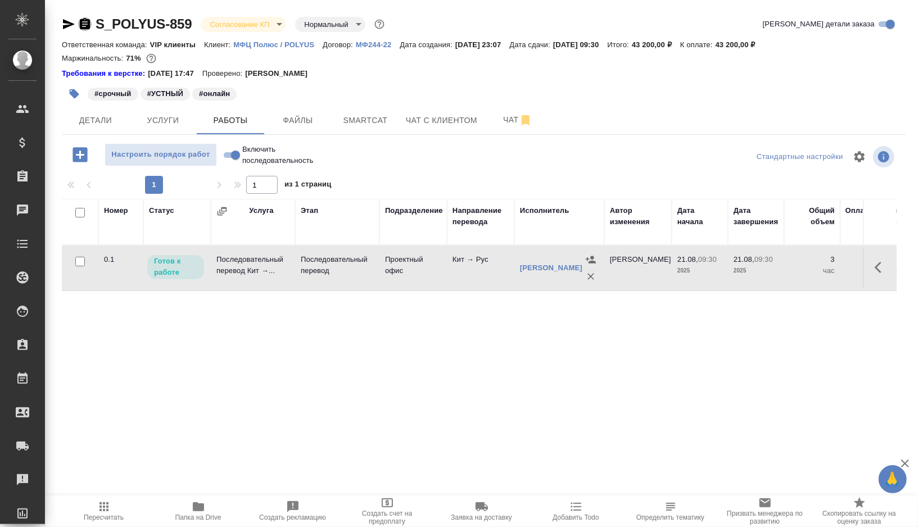
click at [89, 25] on icon "button" at bounding box center [85, 23] width 10 height 11
click at [88, 24] on icon "button" at bounding box center [85, 23] width 10 height 11
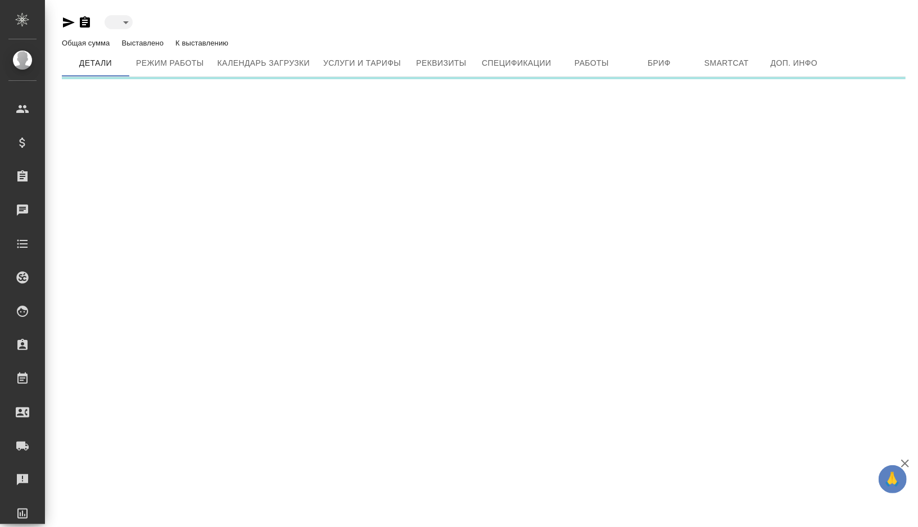
type input "active"
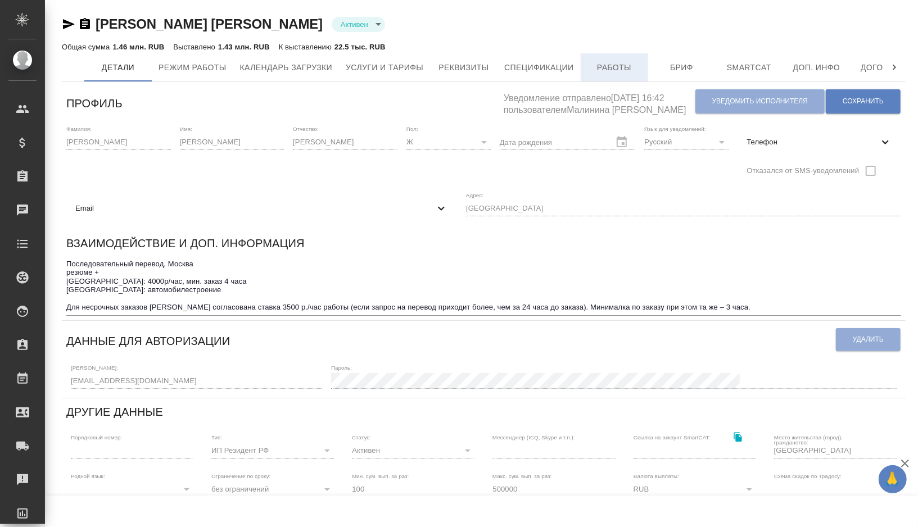
click at [604, 66] on span "Работы" at bounding box center [614, 68] width 54 height 14
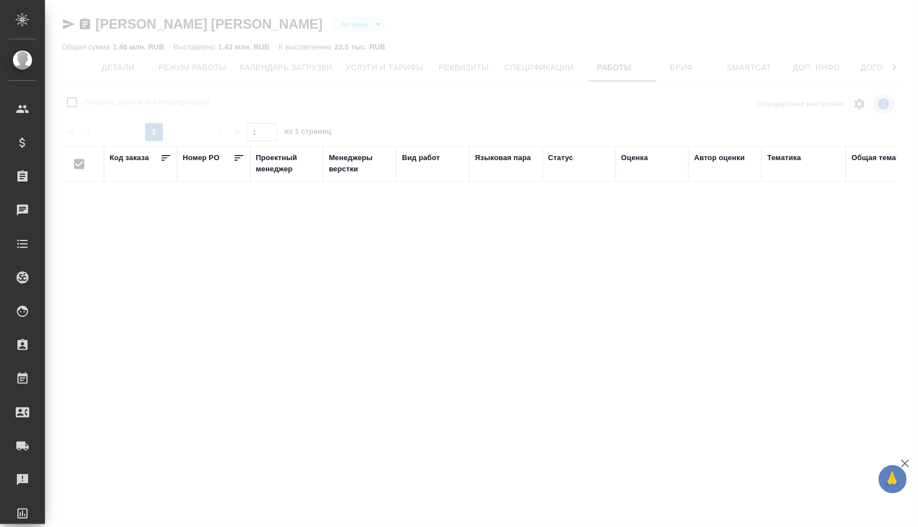
checkbox input "false"
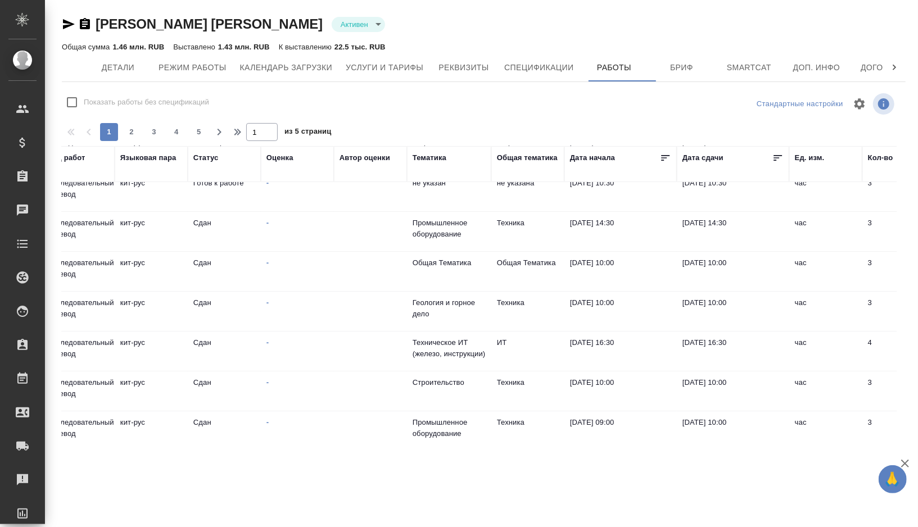
scroll to position [51, 0]
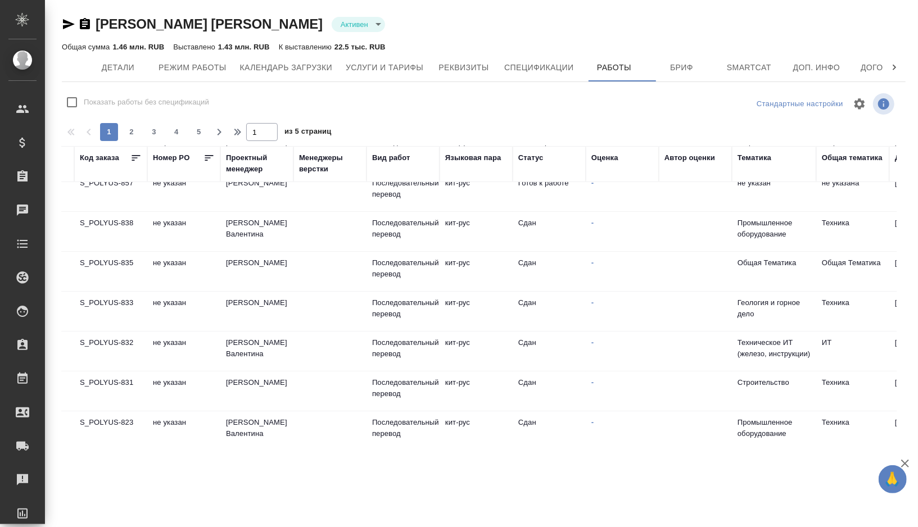
scroll to position [51, 40]
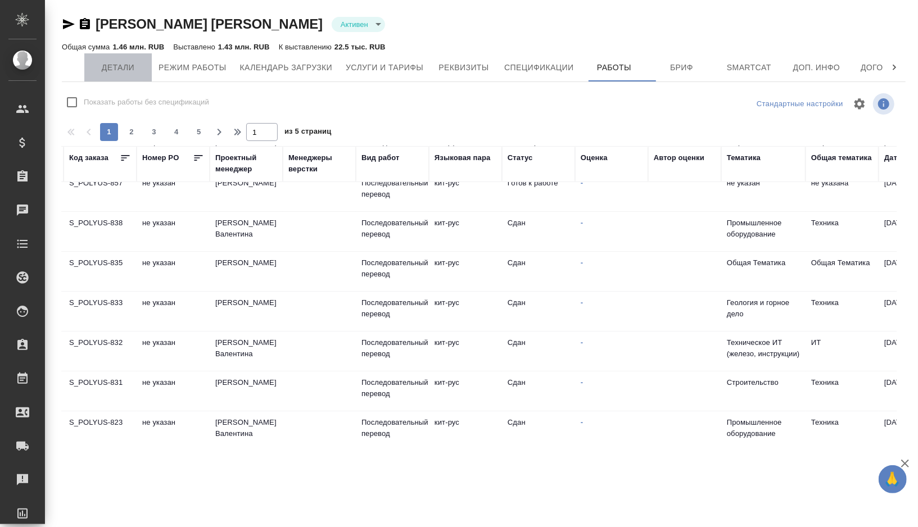
click at [110, 74] on button "Детали" at bounding box center [117, 67] width 67 height 28
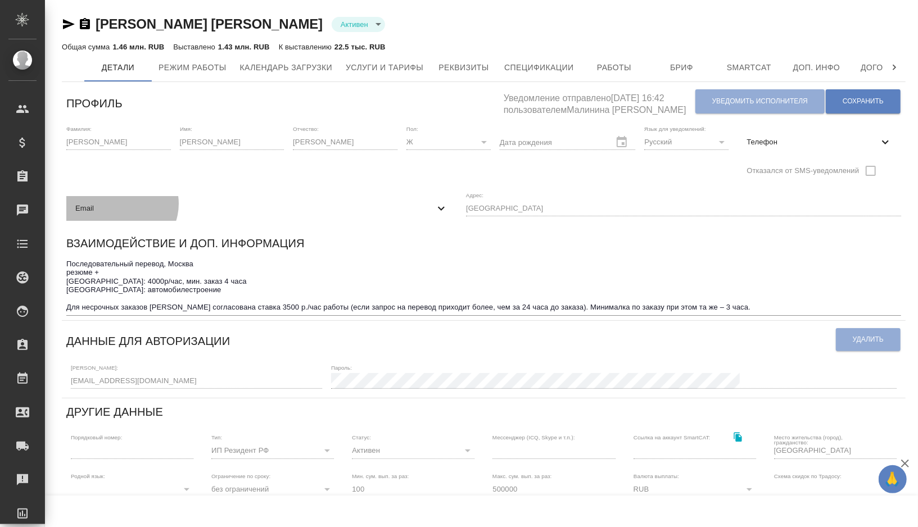
click at [434, 203] on span "Email" at bounding box center [254, 208] width 359 height 11
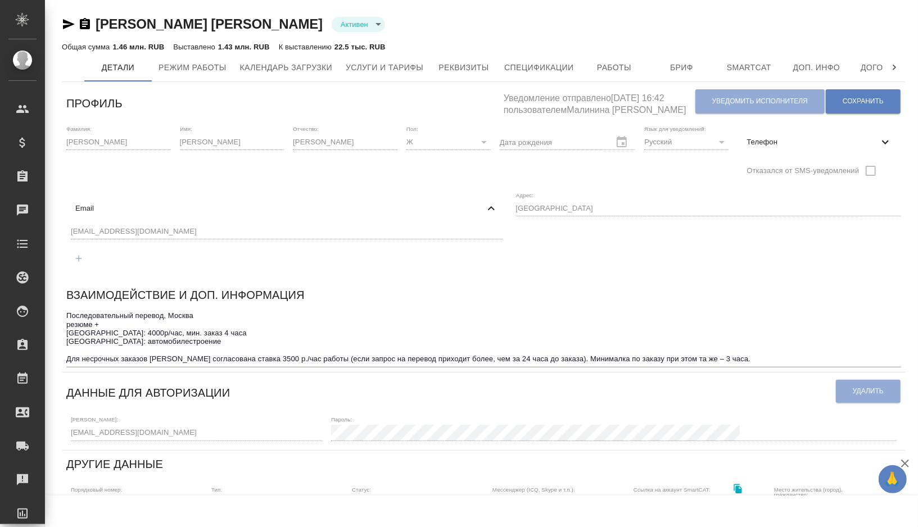
click at [51, 230] on div "[PERSON_NAME] [PERSON_NAME] active Общая сумма 1.46 млн. RUB Выставлено 1.43 мл…" at bounding box center [481, 425] width 873 height 850
